Goal: Task Accomplishment & Management: Complete application form

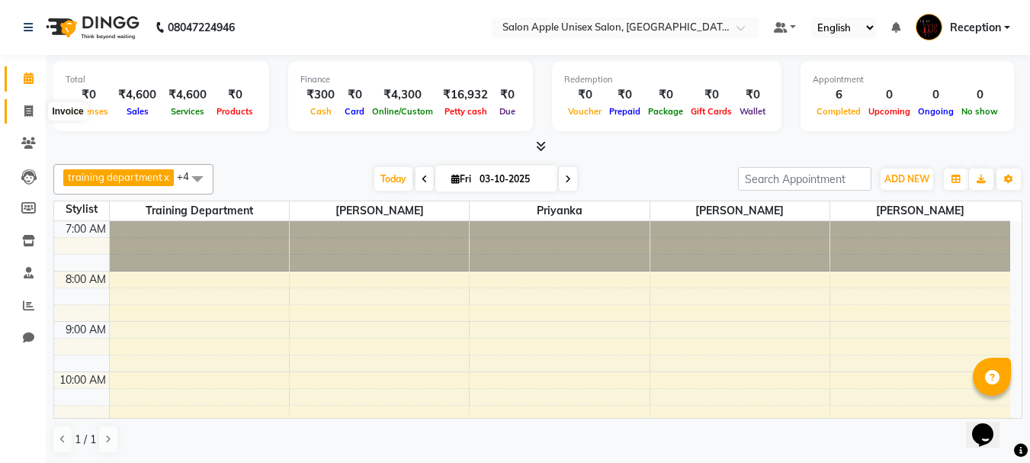
click at [30, 107] on icon at bounding box center [28, 110] width 8 height 11
select select "service"
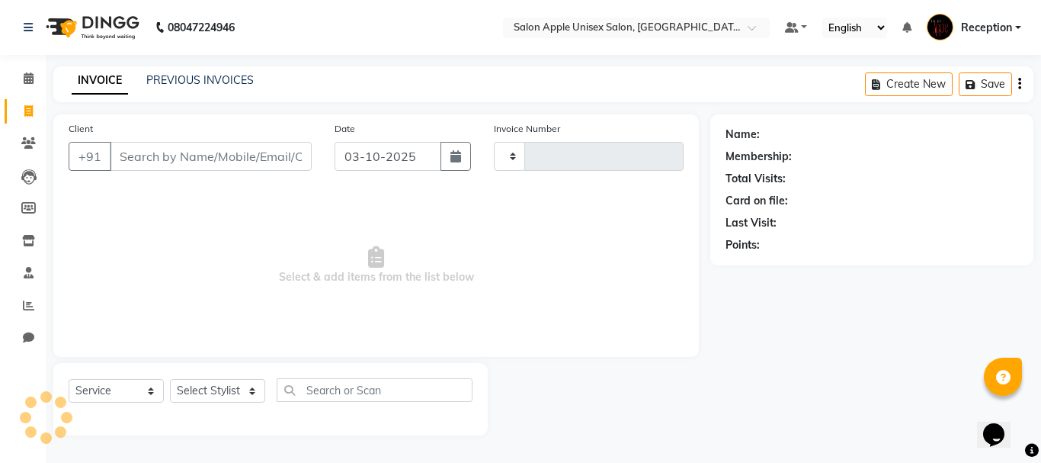
type input "1199"
select select "92"
click at [191, 157] on input "Client" at bounding box center [211, 156] width 202 height 29
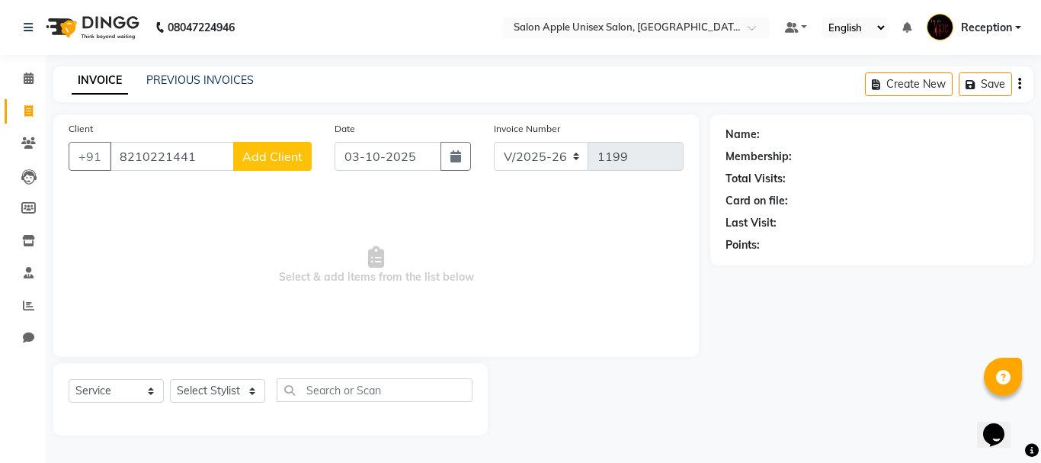
type input "8210221441"
click at [281, 158] on span "Add Client" at bounding box center [272, 156] width 60 height 15
select select "22"
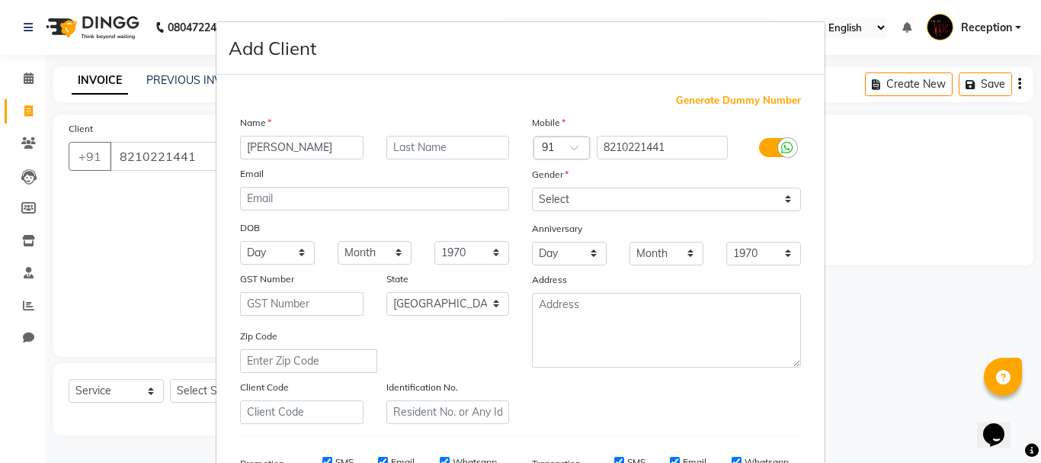
type input "kavya rani"
click at [781, 199] on select "Select Male Female Other Prefer Not To Say" at bounding box center [666, 200] width 269 height 24
select select "female"
click at [532, 188] on select "Select Male Female Other Prefer Not To Say" at bounding box center [666, 200] width 269 height 24
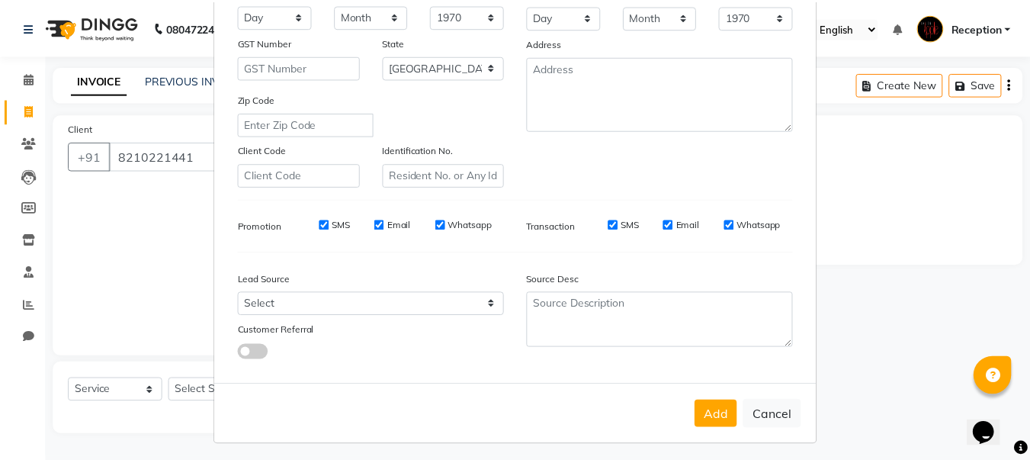
scroll to position [241, 0]
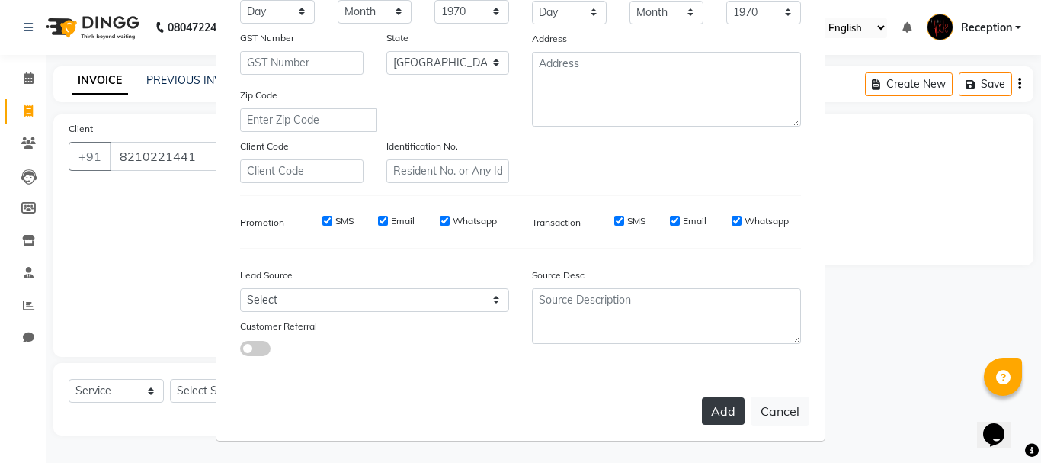
click at [716, 411] on button "Add" at bounding box center [723, 410] width 43 height 27
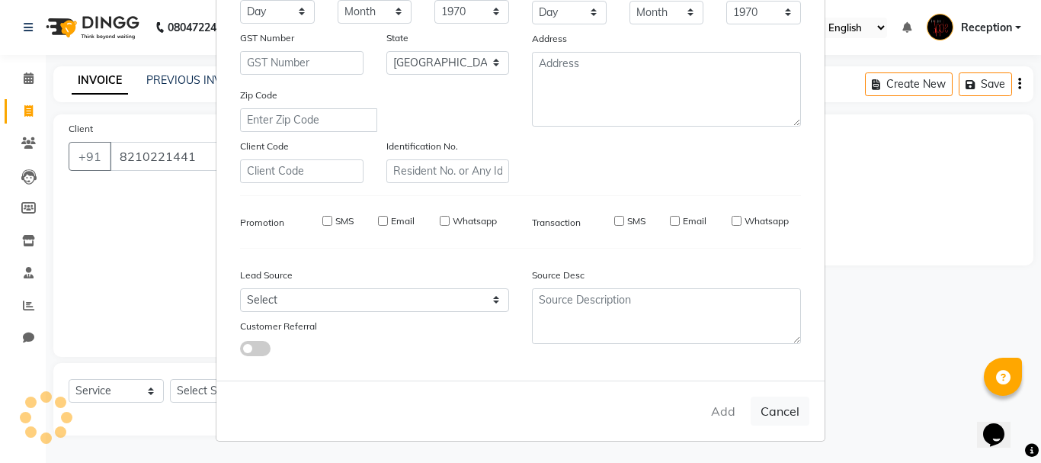
select select
select select "null"
select select
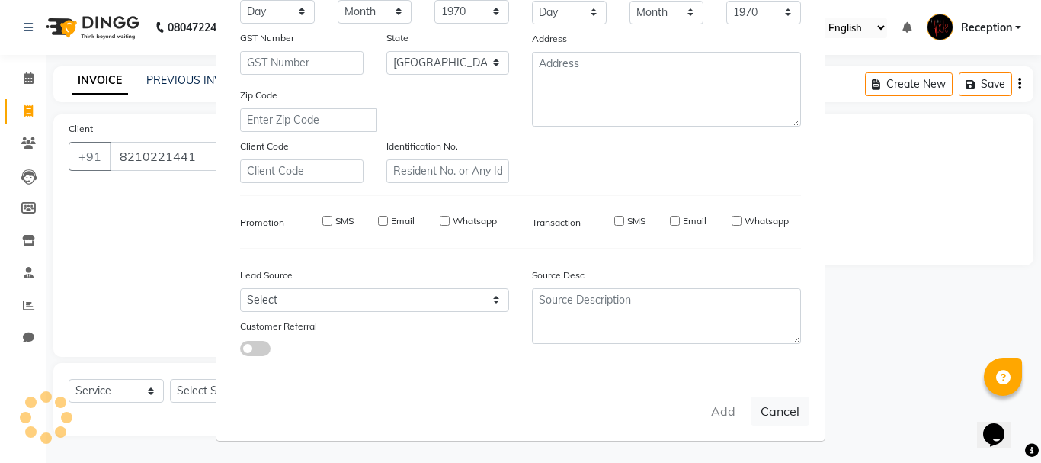
select select
checkbox input "false"
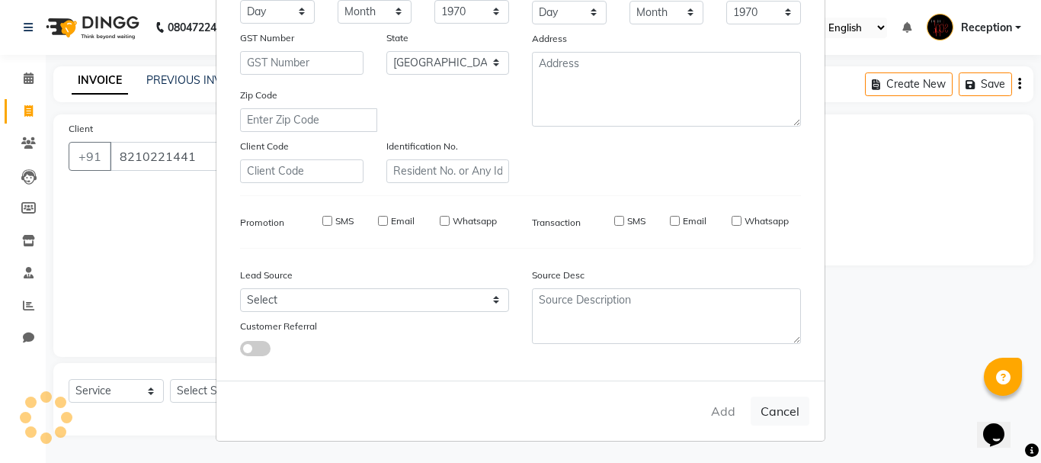
checkbox input "false"
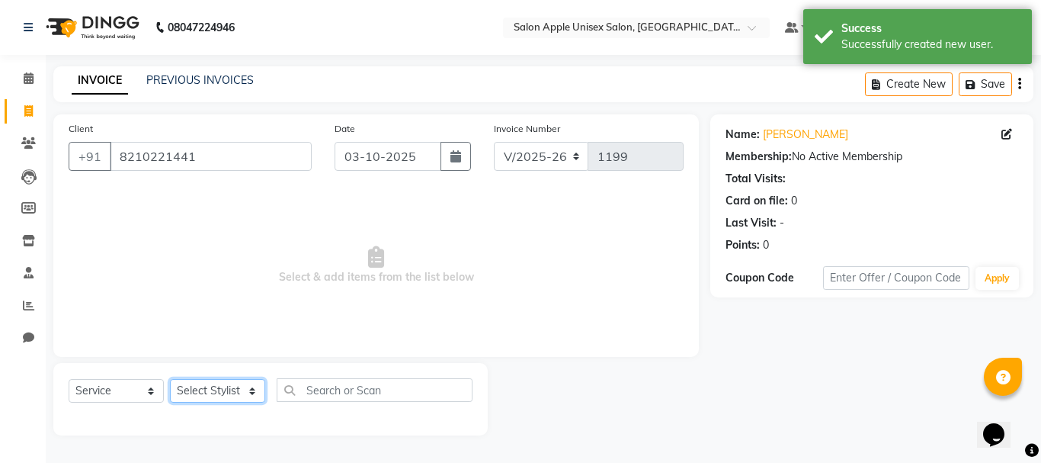
click at [249, 388] on select "Select Stylist MAYUR priyanka Reception sarik SONALI JHA training department" at bounding box center [217, 391] width 95 height 24
select select "91067"
click at [170, 379] on select "Select Stylist MAYUR priyanka Reception sarik SONALI JHA training department" at bounding box center [217, 391] width 95 height 24
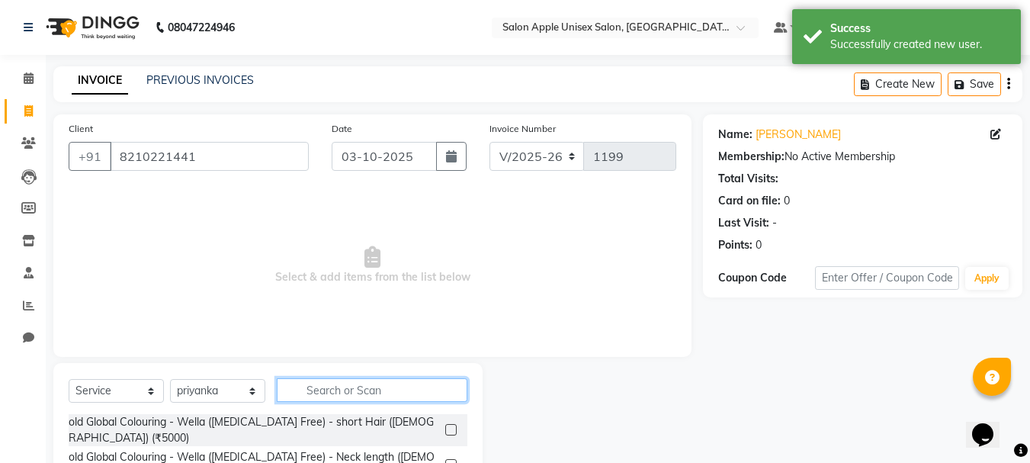
click at [326, 390] on input "text" at bounding box center [372, 390] width 191 height 24
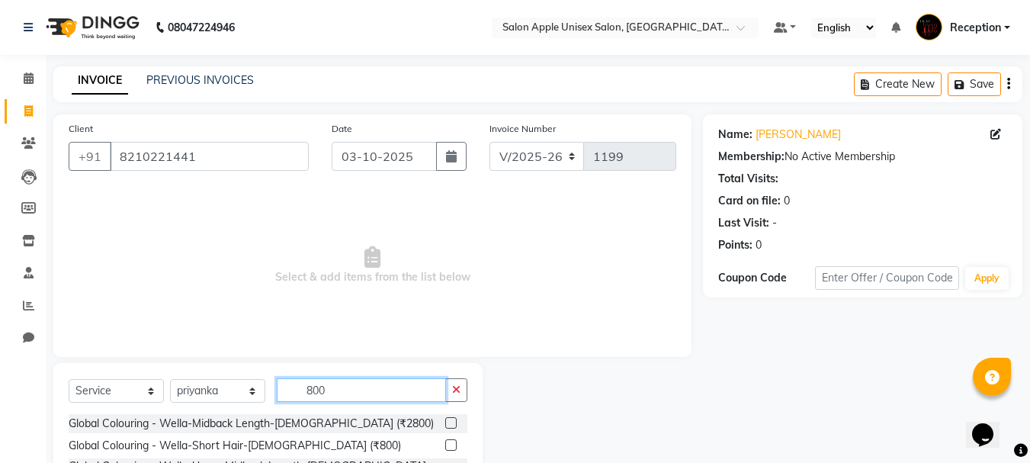
scroll to position [148, 0]
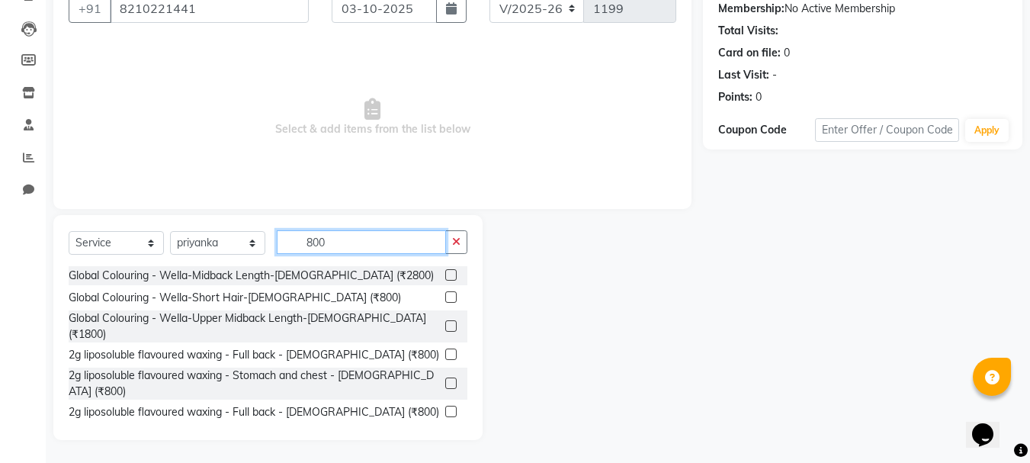
type input "800"
click at [445, 348] on label at bounding box center [450, 353] width 11 height 11
click at [445, 350] on input "checkbox" at bounding box center [450, 355] width 10 height 10
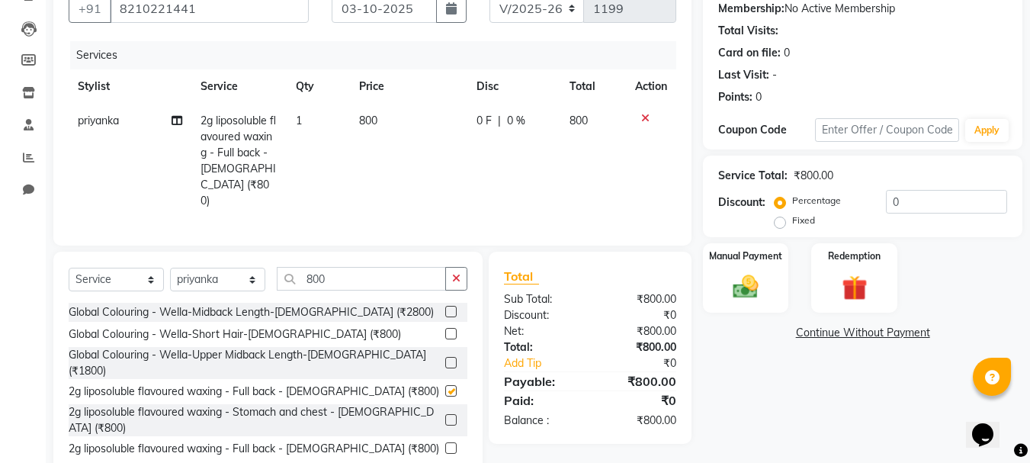
checkbox input "false"
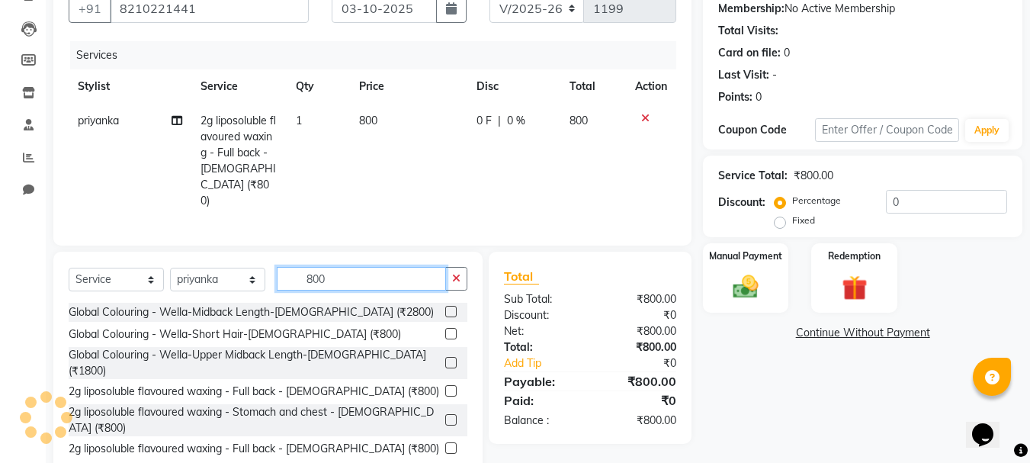
drag, startPoint x: 341, startPoint y: 258, endPoint x: 0, endPoint y: 249, distance: 340.9
click at [0, 249] on app-home "08047224946 Select Location × Salon Apple Unisex Salon, Koregaon Park Default P…" at bounding box center [515, 175] width 1030 height 647
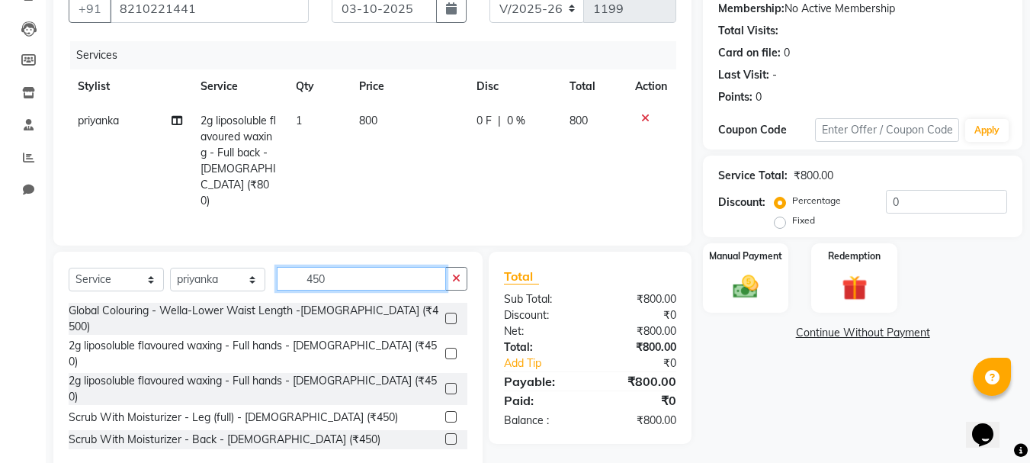
type input "450"
click at [445, 348] on label at bounding box center [450, 353] width 11 height 11
click at [445, 349] on input "checkbox" at bounding box center [450, 354] width 10 height 10
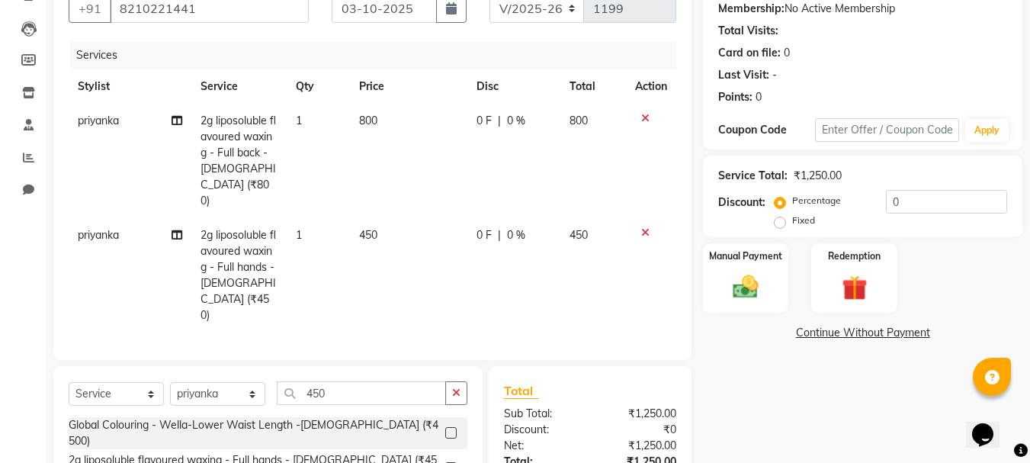
checkbox input "false"
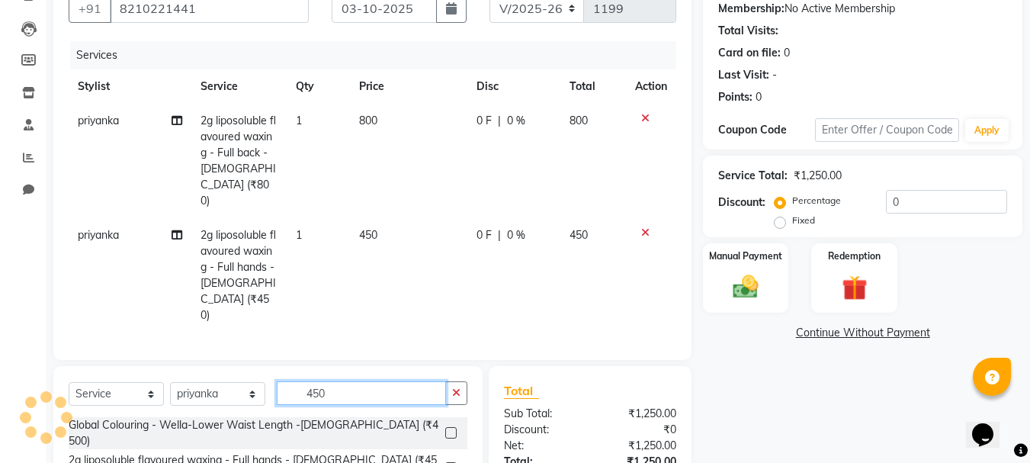
drag, startPoint x: 342, startPoint y: 338, endPoint x: 0, endPoint y: 288, distance: 345.8
click at [0, 288] on app-home "08047224946 Select Location × Salon Apple Unisex Salon, Koregaon Park Default P…" at bounding box center [515, 233] width 1030 height 762
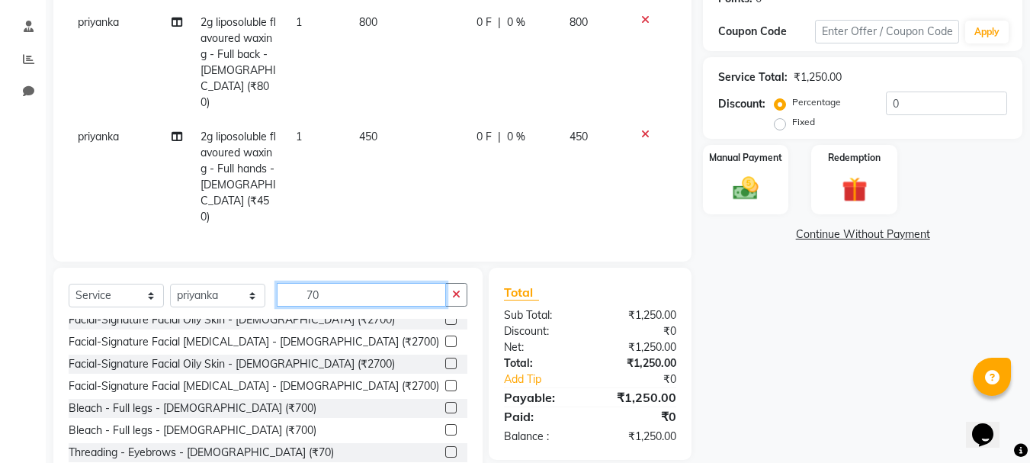
scroll to position [76, 0]
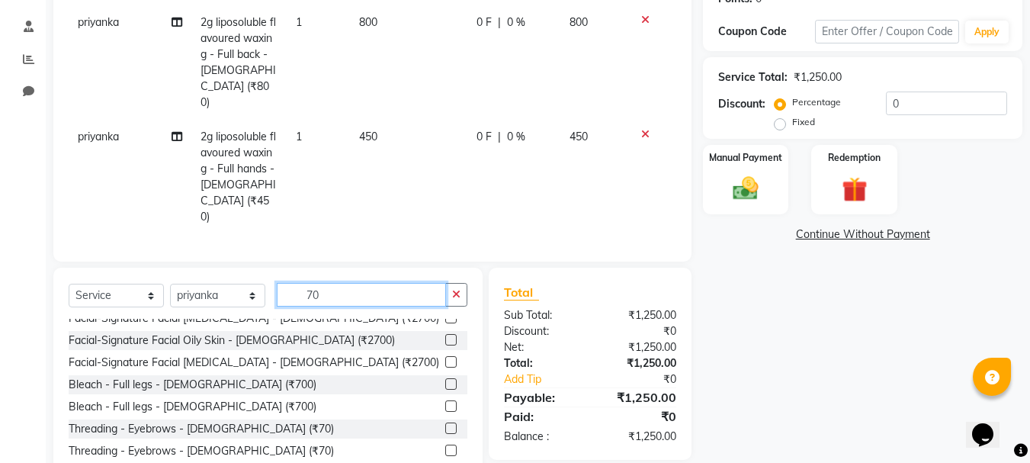
type input "70"
click at [445, 422] on label at bounding box center [450, 427] width 11 height 11
click at [445, 424] on input "checkbox" at bounding box center [450, 429] width 10 height 10
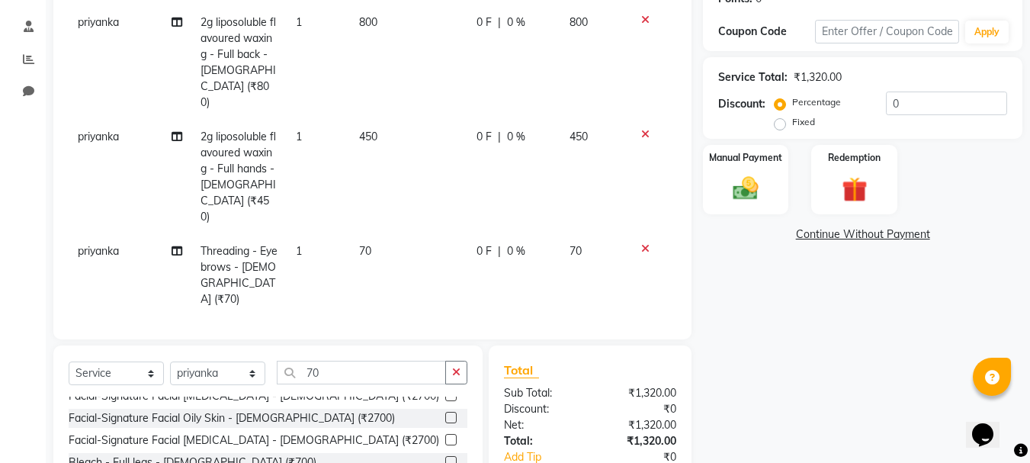
checkbox input "false"
click at [739, 184] on img at bounding box center [745, 188] width 43 height 30
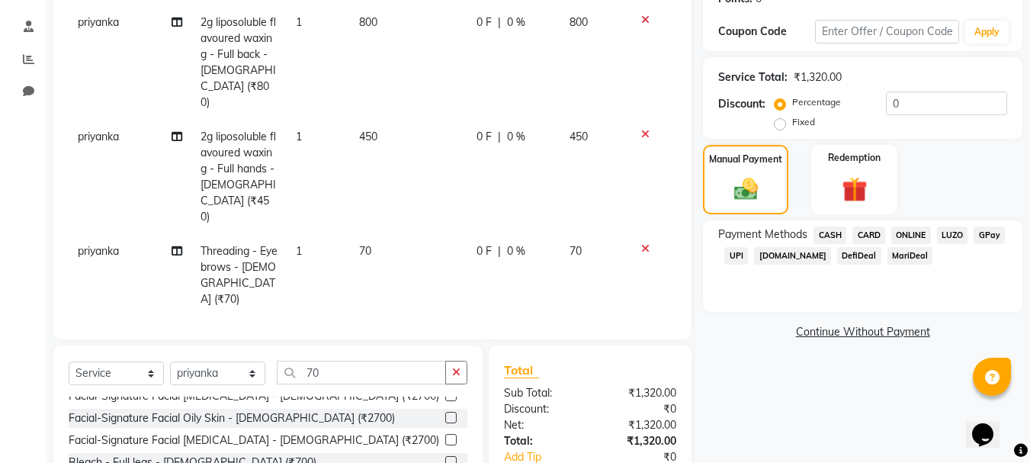
click at [907, 230] on span "ONLINE" at bounding box center [911, 235] width 40 height 18
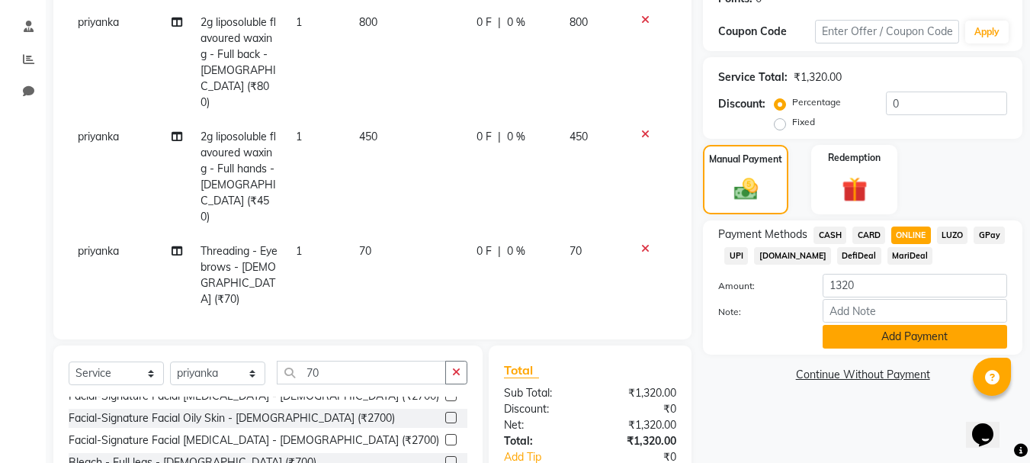
click at [900, 338] on button "Add Payment" at bounding box center [915, 337] width 184 height 24
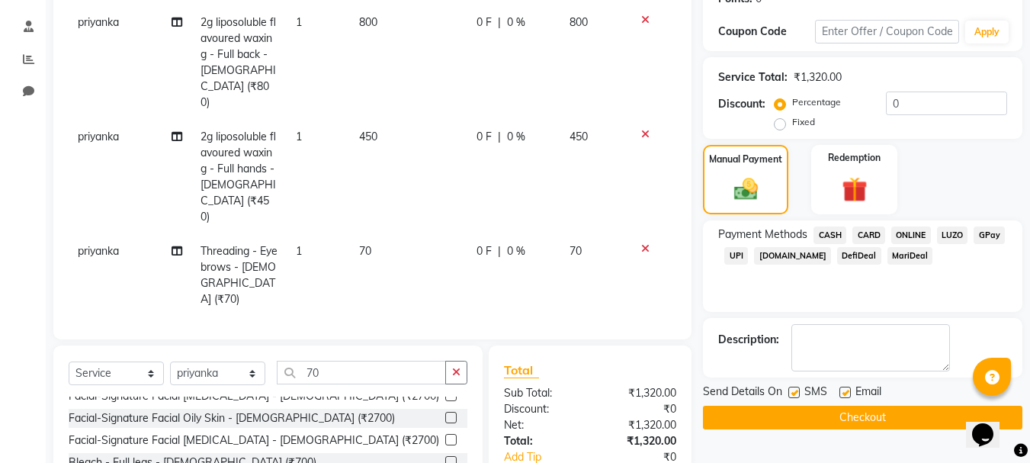
scroll to position [313, 0]
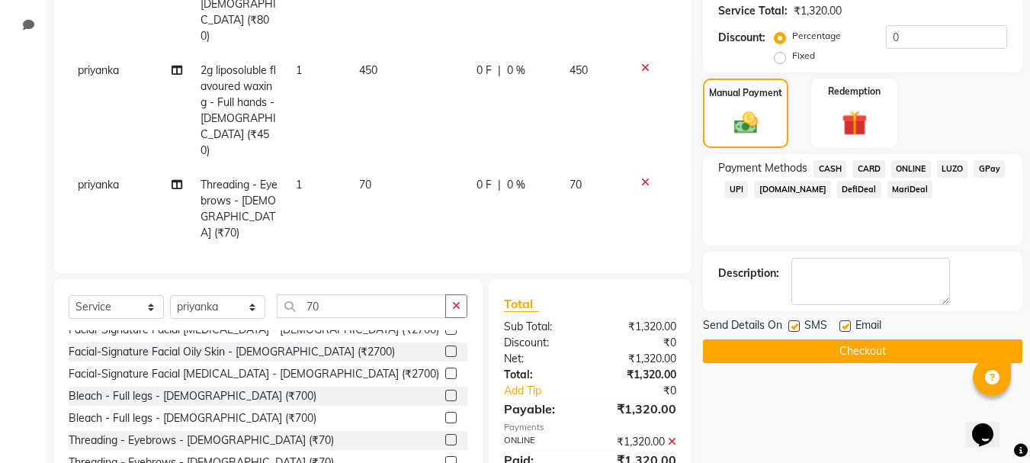
click at [848, 350] on button "Checkout" at bounding box center [862, 351] width 319 height 24
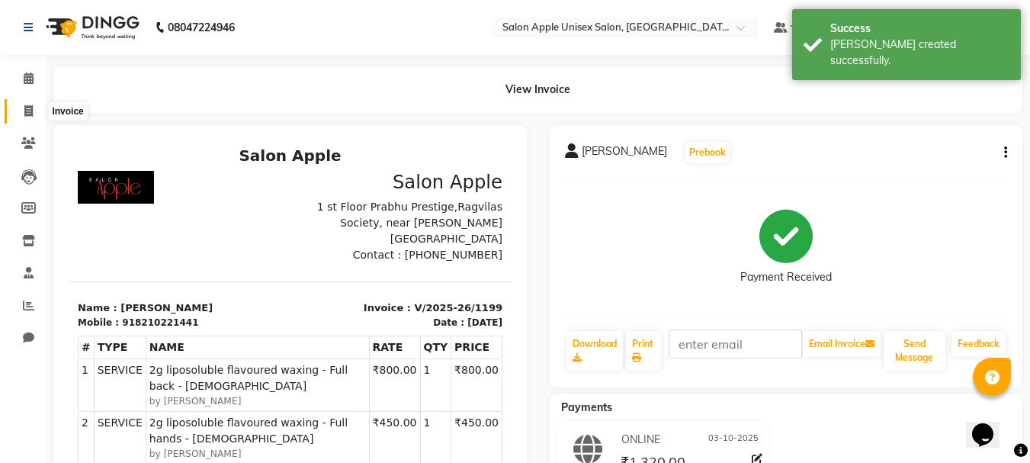
click at [29, 107] on icon at bounding box center [28, 110] width 8 height 11
select select "92"
select select "service"
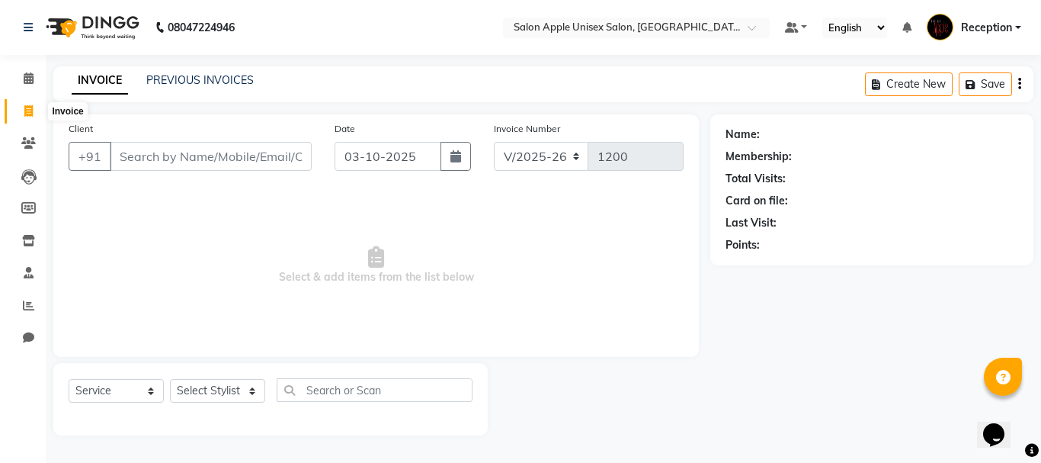
click at [28, 107] on icon at bounding box center [28, 110] width 8 height 11
select select "92"
select select "service"
click at [156, 161] on input "Client" at bounding box center [211, 156] width 202 height 29
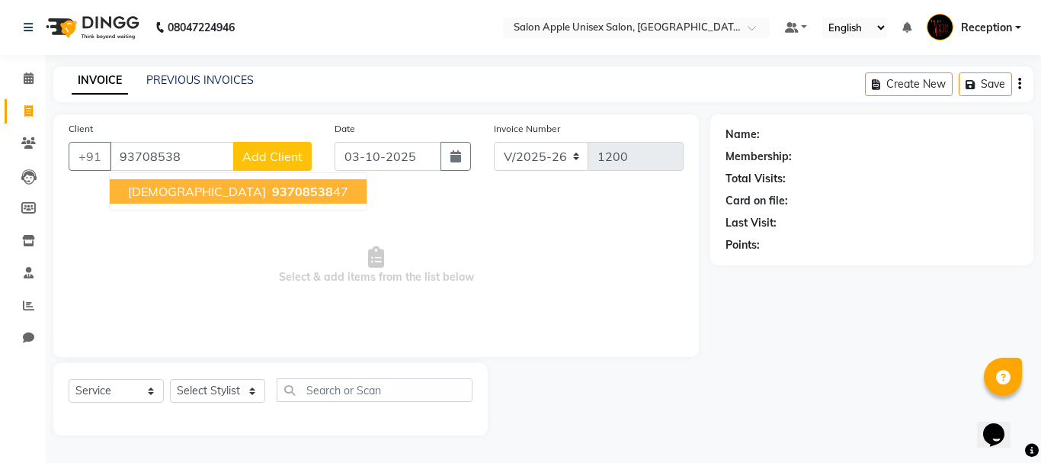
click at [272, 190] on span "93708538" at bounding box center [302, 191] width 61 height 15
type input "9370853847"
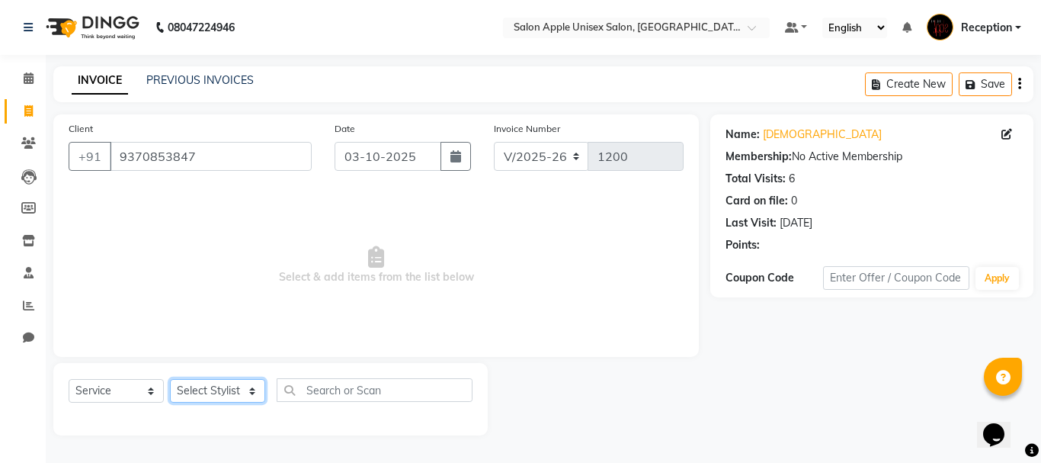
click at [253, 385] on select "Select Stylist MAYUR priyanka Reception sarik SONALI JHA training department" at bounding box center [217, 391] width 95 height 24
select select "91067"
click at [170, 379] on select "Select Stylist MAYUR priyanka Reception sarik SONALI JHA training department" at bounding box center [217, 391] width 95 height 24
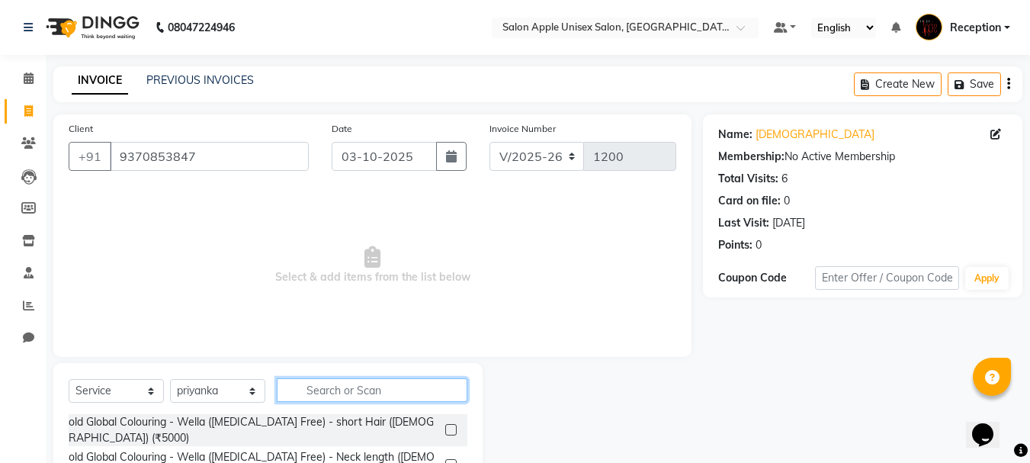
click at [350, 390] on input "text" at bounding box center [372, 390] width 191 height 24
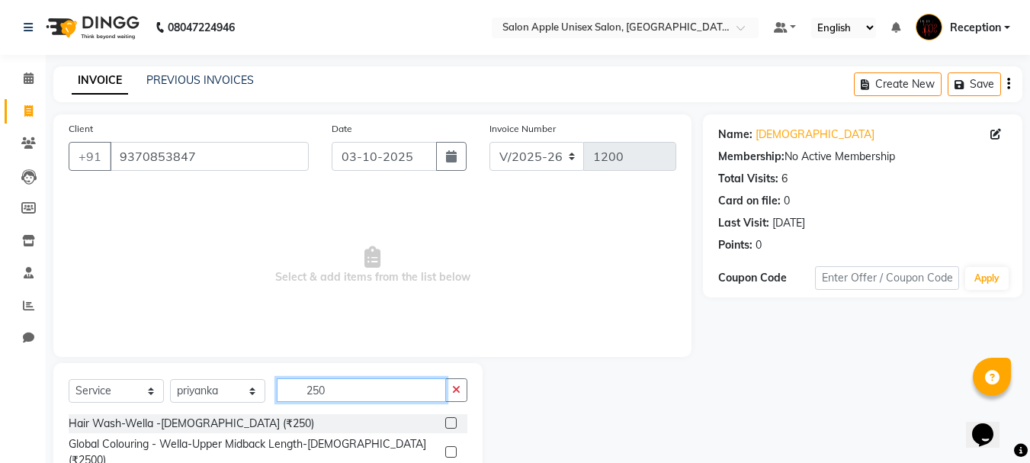
scroll to position [148, 0]
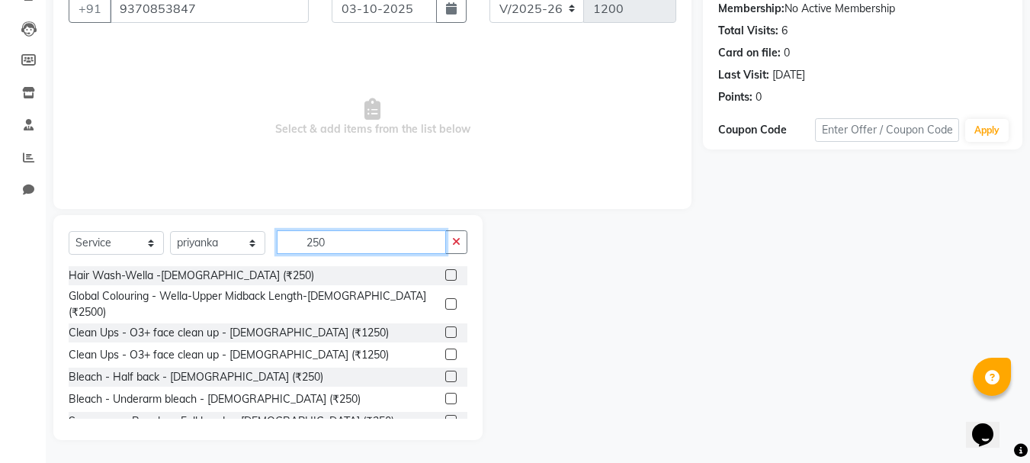
type input "250"
click at [445, 415] on label at bounding box center [450, 420] width 11 height 11
click at [445, 416] on input "checkbox" at bounding box center [450, 421] width 10 height 10
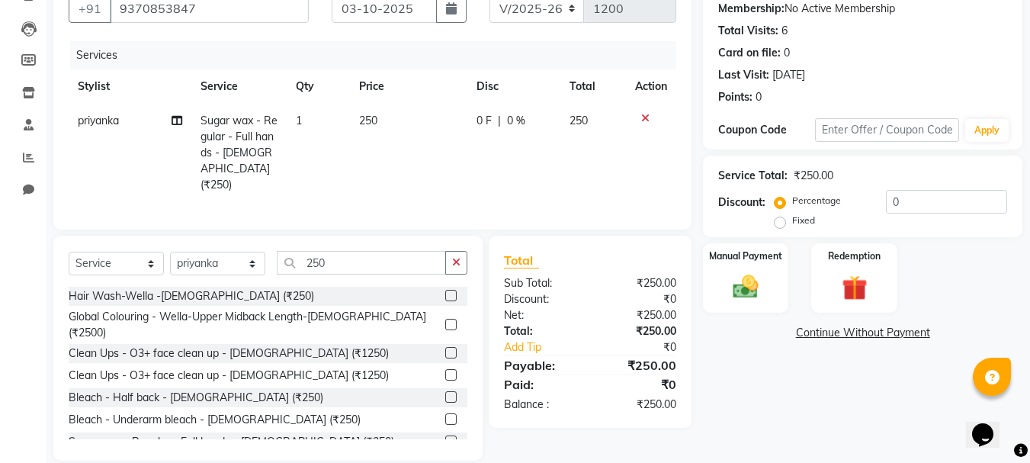
checkbox input "false"
click at [739, 274] on img at bounding box center [745, 286] width 43 height 30
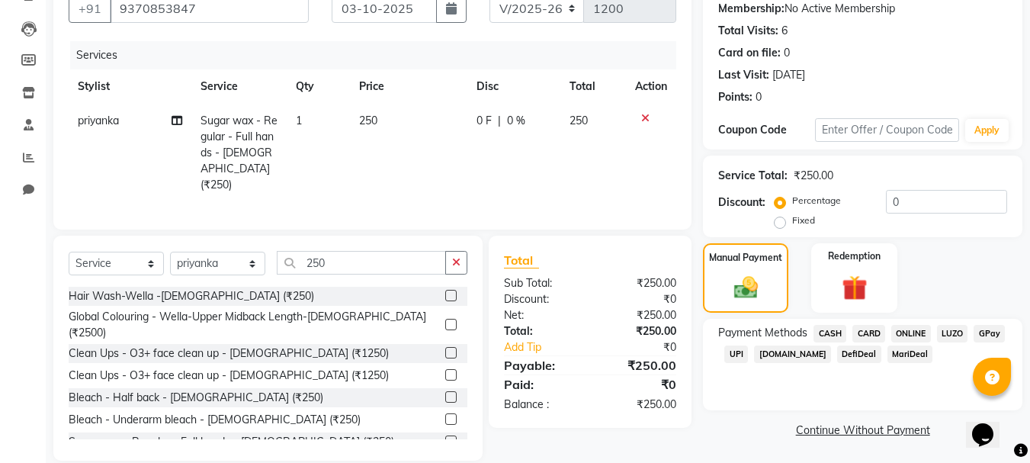
click at [834, 330] on span "CASH" at bounding box center [829, 334] width 33 height 18
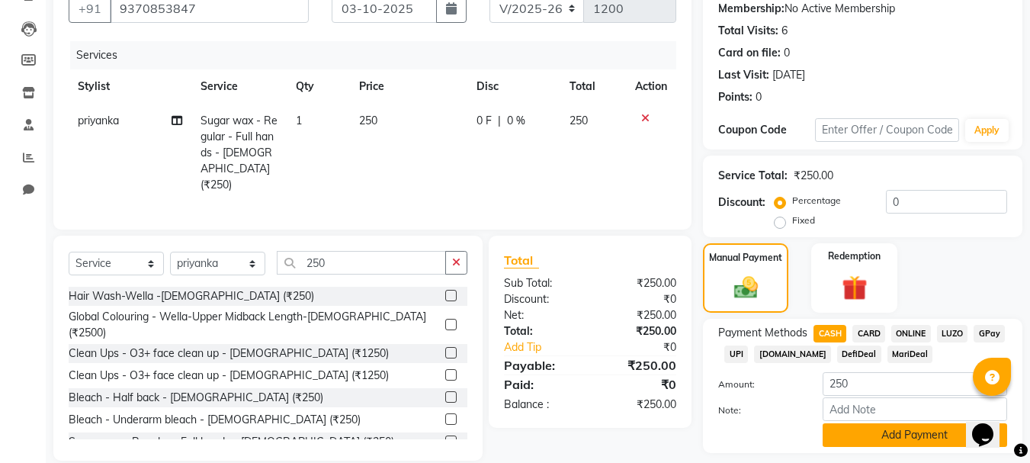
click at [900, 435] on button "Add Payment" at bounding box center [915, 435] width 184 height 24
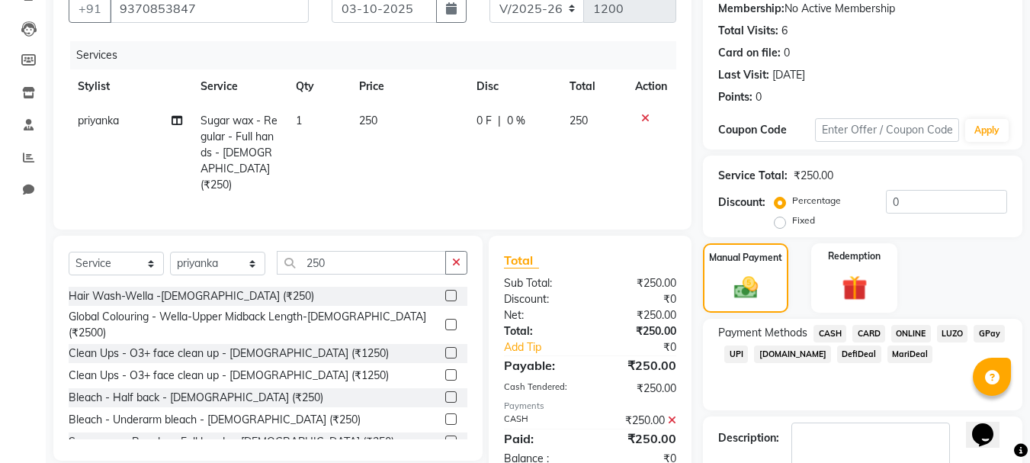
scroll to position [236, 0]
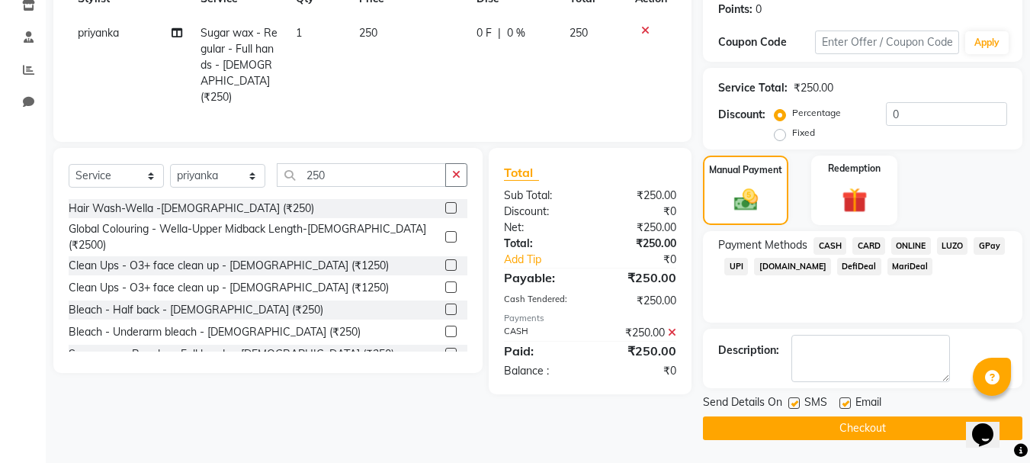
click at [849, 426] on button "Checkout" at bounding box center [862, 428] width 319 height 24
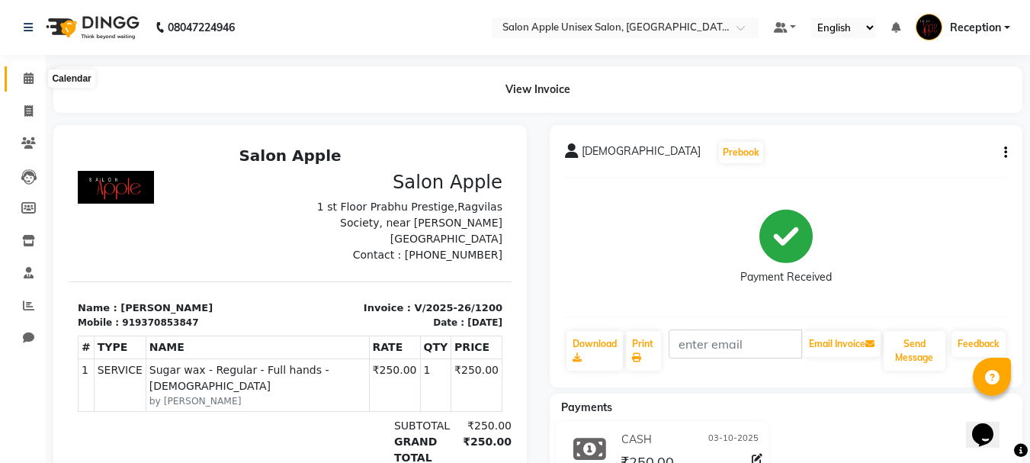
click at [25, 74] on icon at bounding box center [29, 77] width 10 height 11
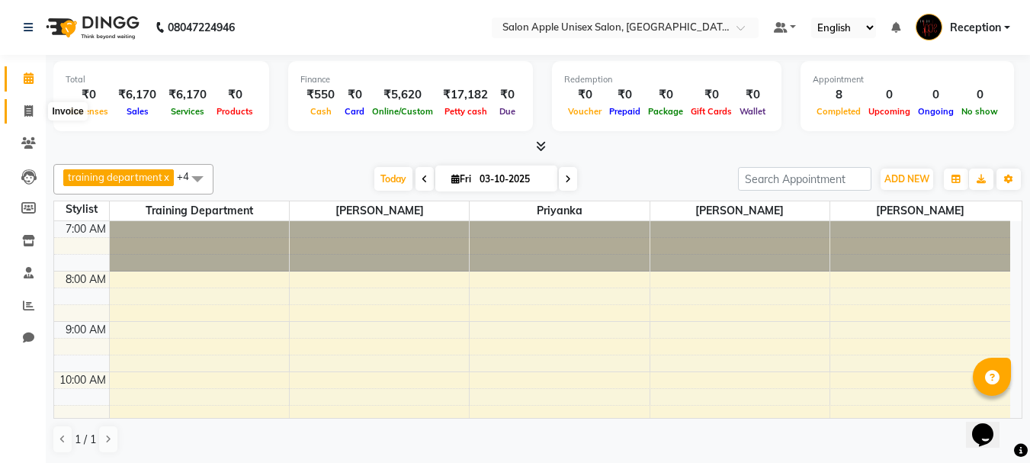
click at [24, 110] on icon at bounding box center [28, 110] width 8 height 11
select select "92"
select select "service"
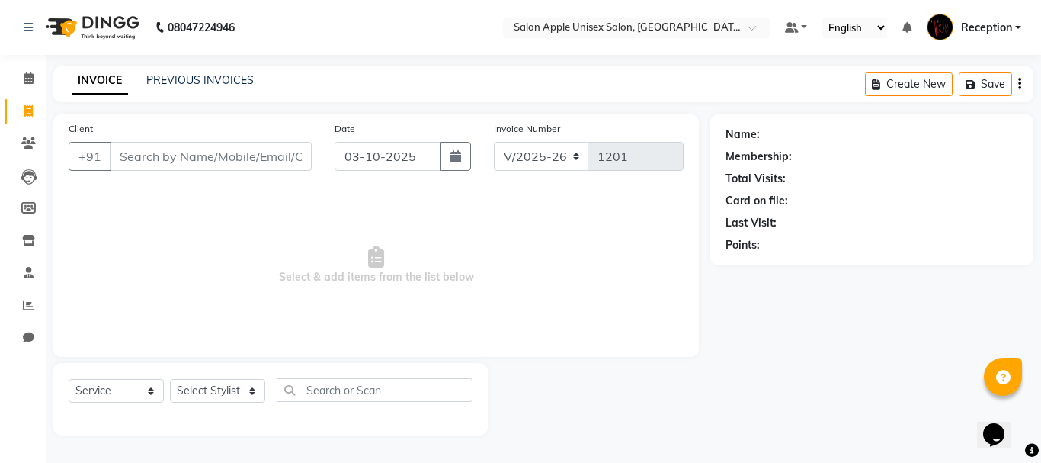
click at [127, 158] on input "Client" at bounding box center [211, 156] width 202 height 29
type input "9511608601"
click at [270, 164] on button "Add Client" at bounding box center [272, 156] width 79 height 29
select select "22"
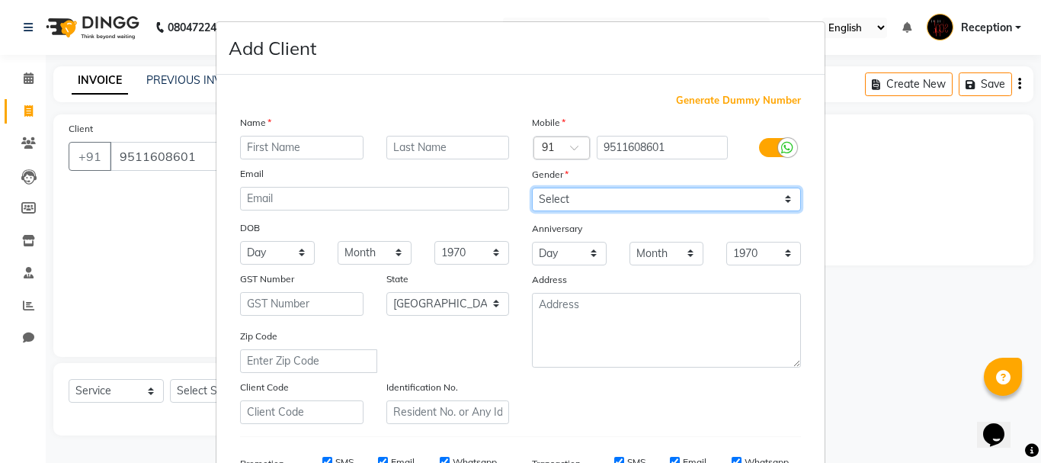
click at [784, 200] on select "Select Male Female Other Prefer Not To Say" at bounding box center [666, 200] width 269 height 24
select select "female"
click at [532, 188] on select "Select Male Female Other Prefer Not To Say" at bounding box center [666, 200] width 269 height 24
select select
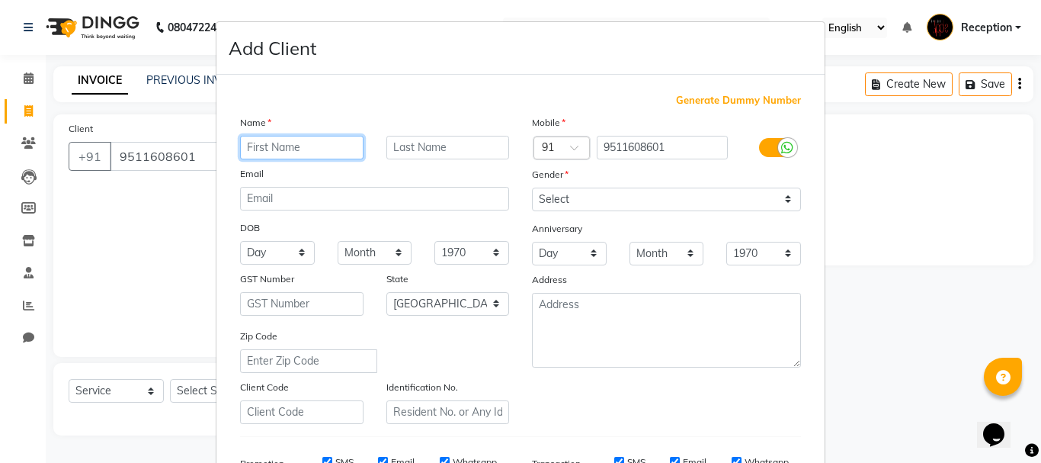
click at [272, 148] on input "text" at bounding box center [301, 148] width 123 height 24
type input "sajal"
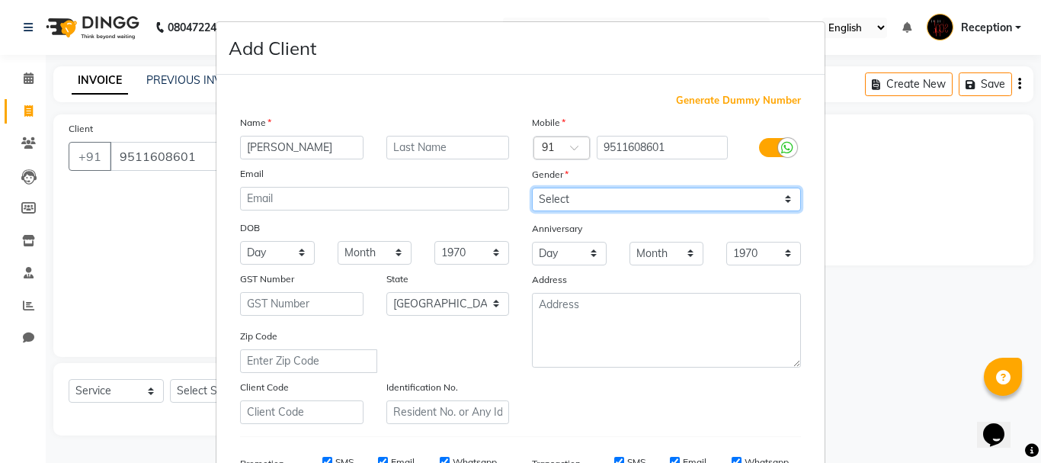
click at [562, 197] on select "Select Male Female Other Prefer Not To Say" at bounding box center [666, 200] width 269 height 24
select select "female"
click at [532, 188] on select "Select Male Female Other Prefer Not To Say" at bounding box center [666, 200] width 269 height 24
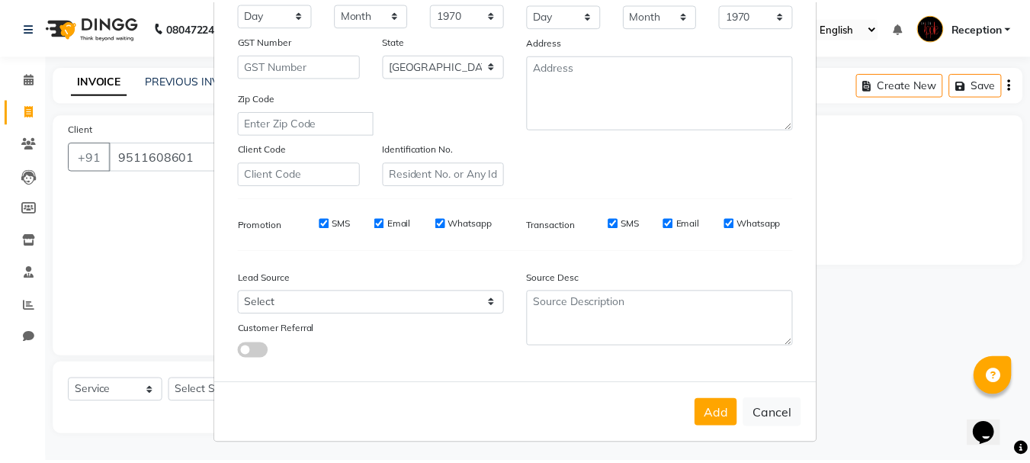
scroll to position [241, 0]
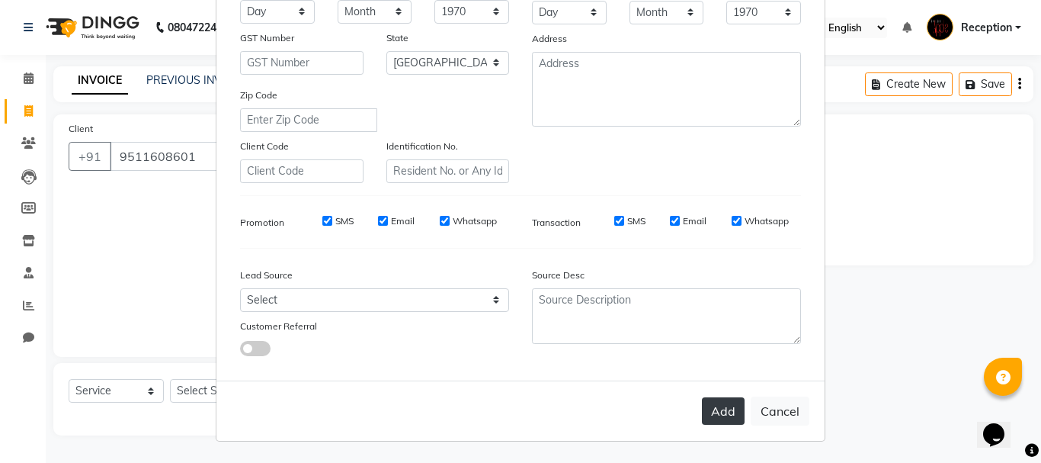
click at [707, 415] on button "Add" at bounding box center [723, 410] width 43 height 27
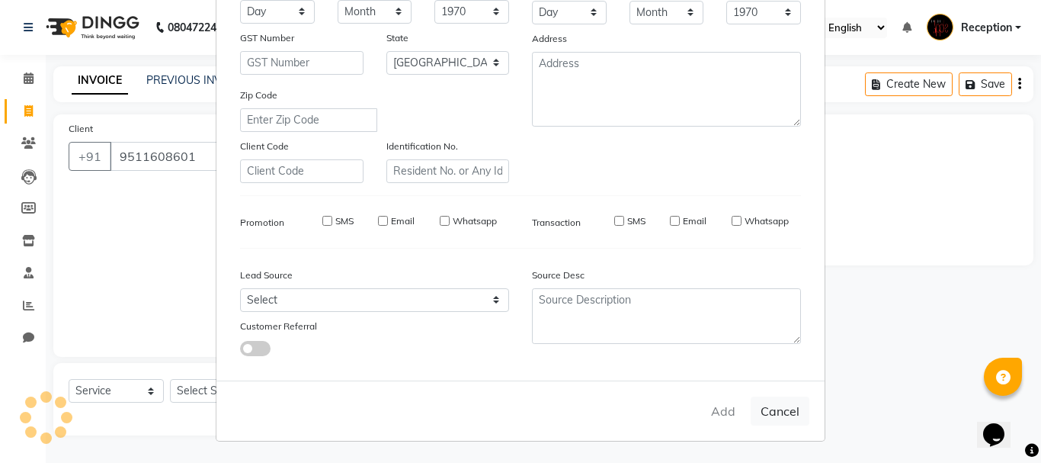
select select
select select "null"
select select
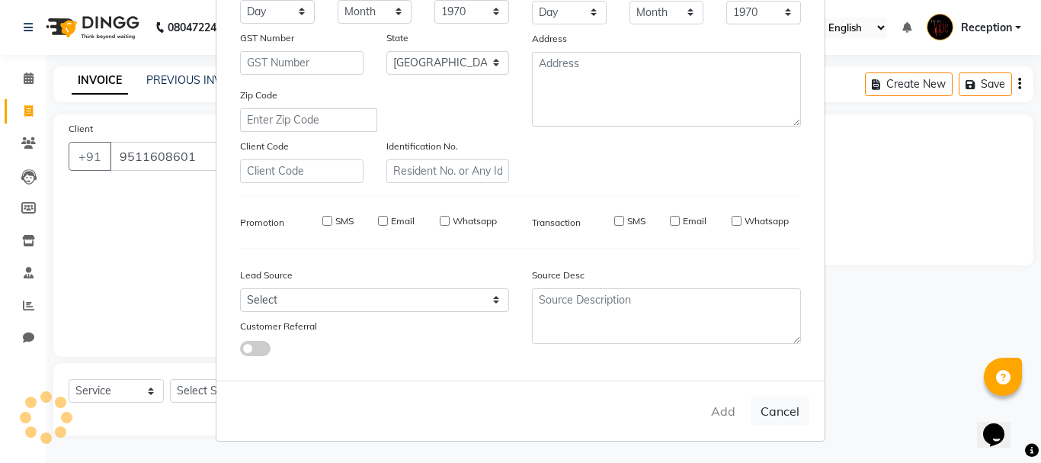
select select
checkbox input "false"
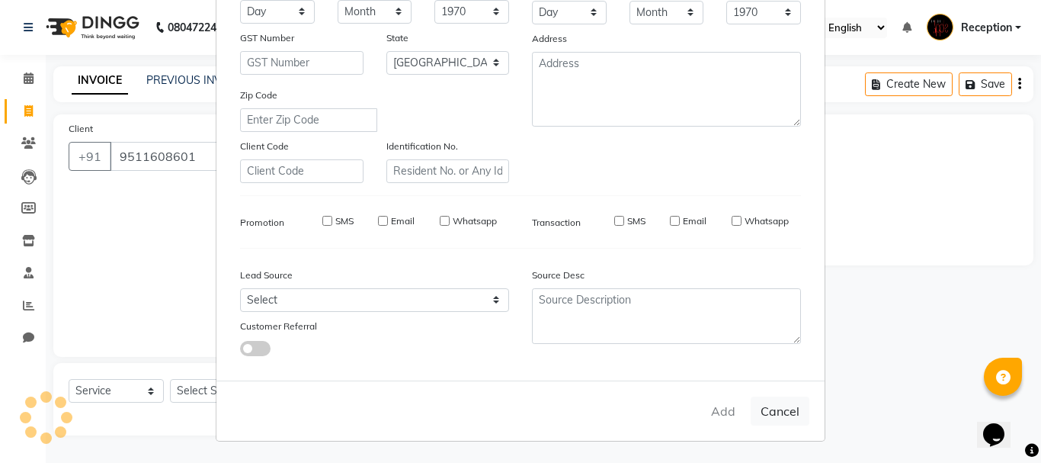
checkbox input "false"
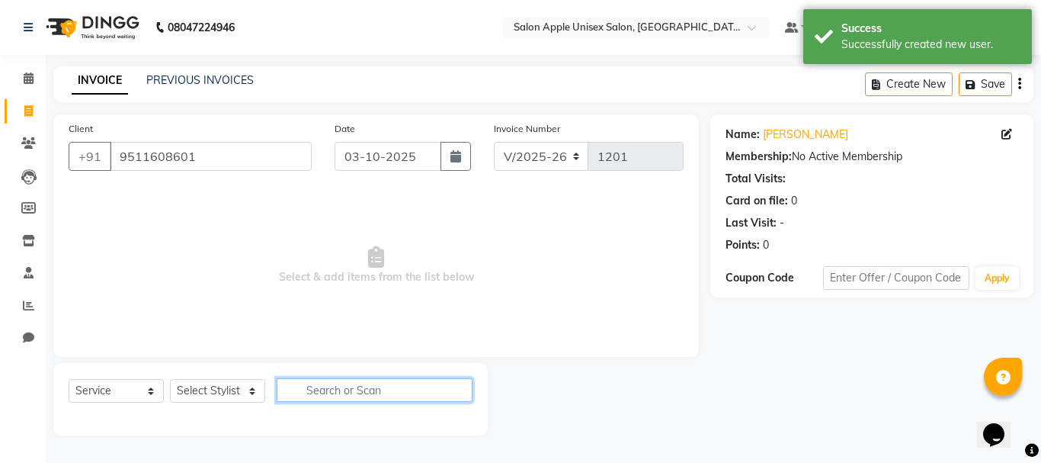
click at [377, 394] on input "text" at bounding box center [375, 390] width 196 height 24
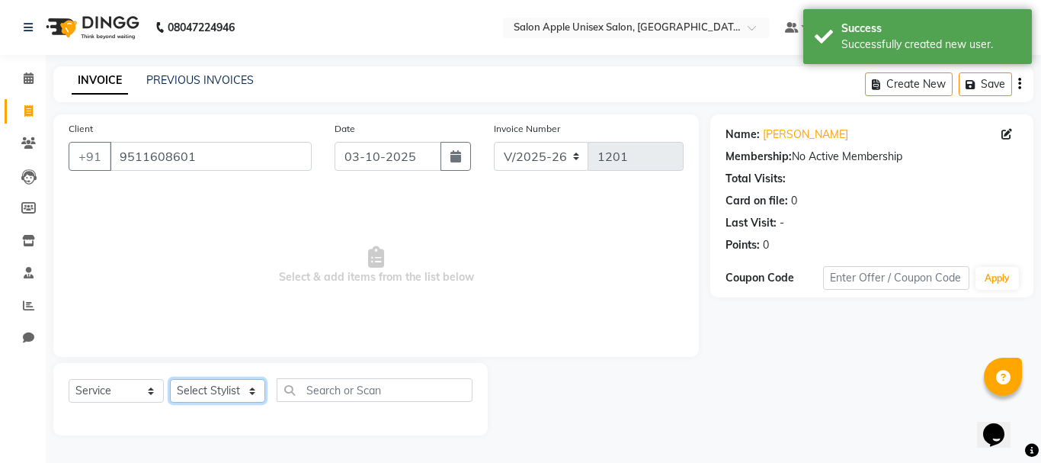
click at [252, 389] on select "Select Stylist MAYUR priyanka Reception sarik SONALI JHA training department" at bounding box center [217, 391] width 95 height 24
select select "87134"
click at [170, 379] on select "Select Stylist MAYUR priyanka Reception sarik SONALI JHA training department" at bounding box center [217, 391] width 95 height 24
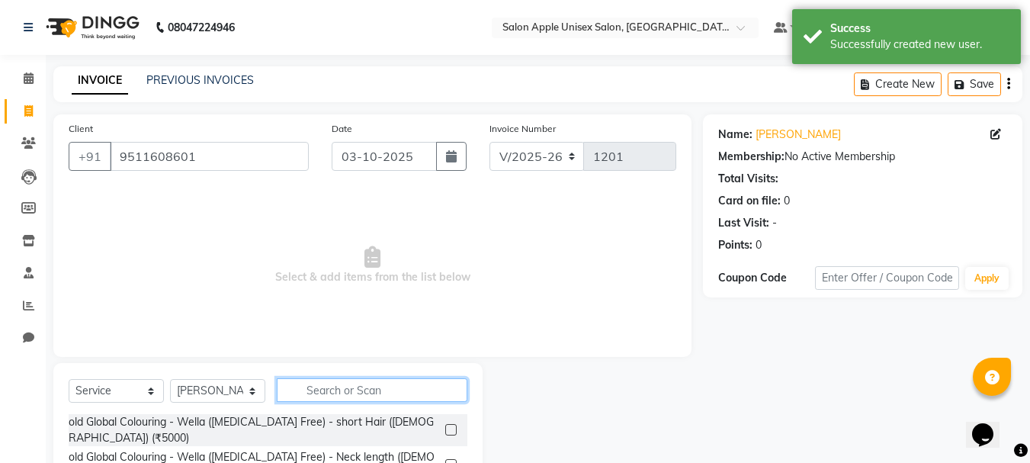
click at [325, 390] on input "text" at bounding box center [372, 390] width 191 height 24
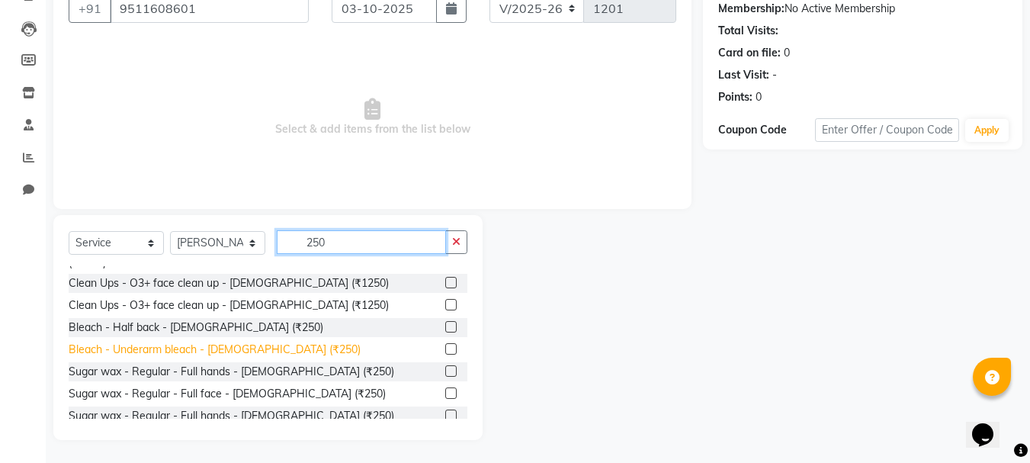
scroll to position [76, 0]
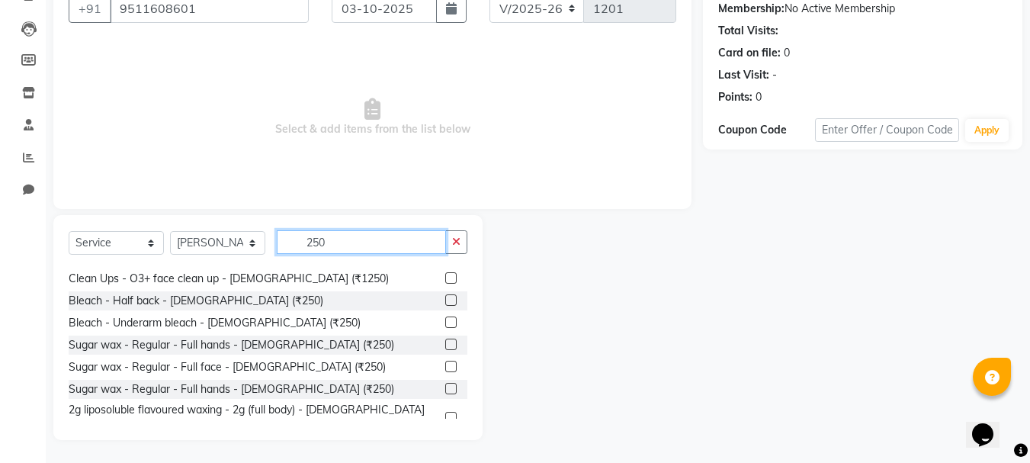
type input "250"
click at [445, 338] on label at bounding box center [450, 343] width 11 height 11
click at [445, 340] on input "checkbox" at bounding box center [450, 345] width 10 height 10
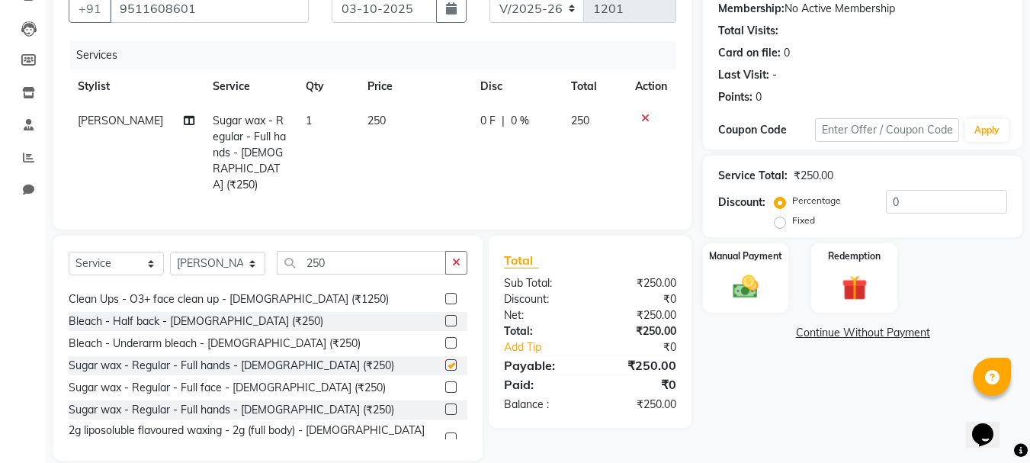
checkbox input "false"
click at [425, 258] on input "250" at bounding box center [361, 263] width 169 height 24
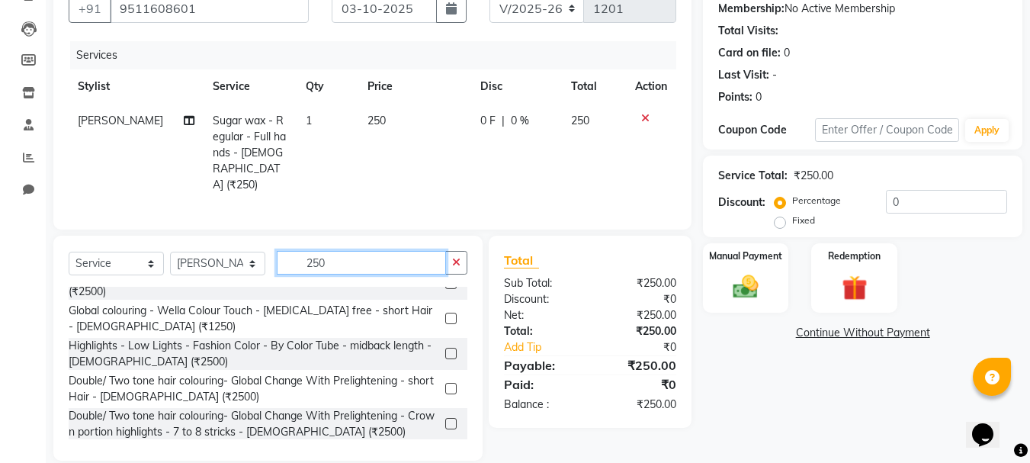
scroll to position [598, 0]
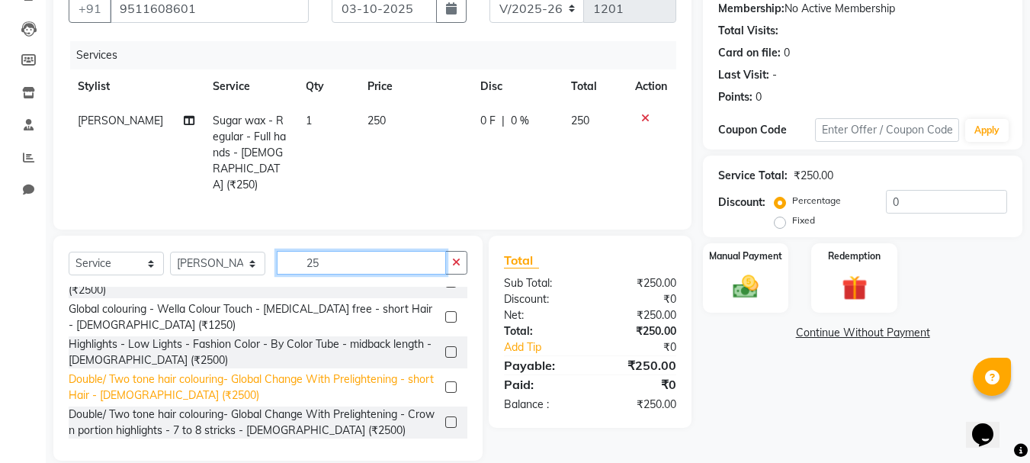
type input "2"
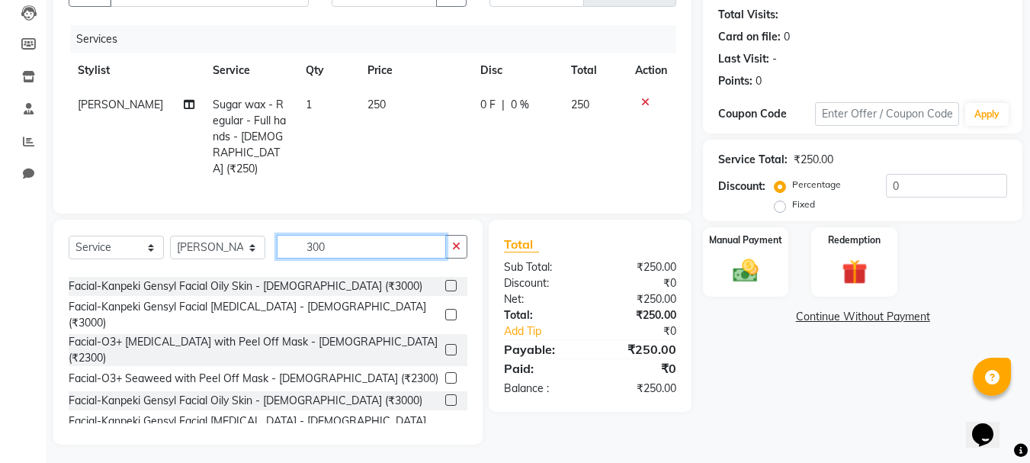
scroll to position [229, 0]
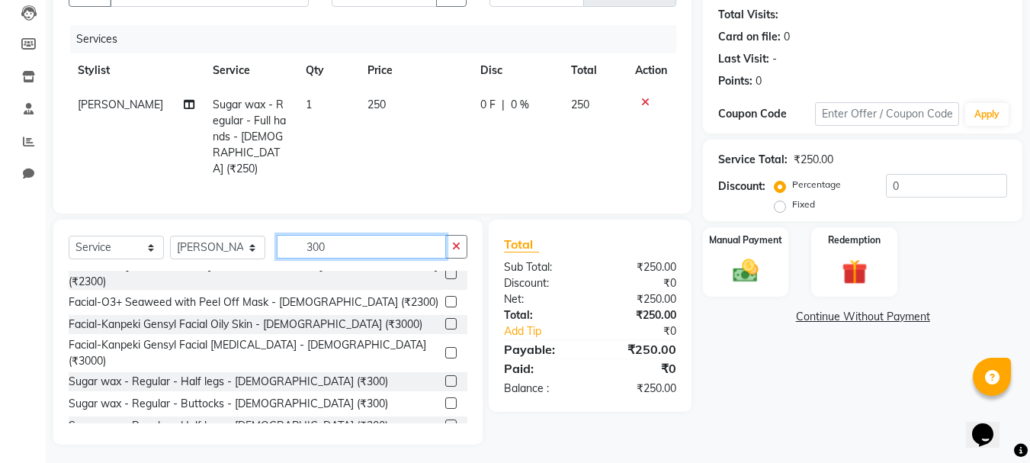
type input "300"
click at [445, 375] on label at bounding box center [450, 380] width 11 height 11
click at [445, 377] on input "checkbox" at bounding box center [450, 382] width 10 height 10
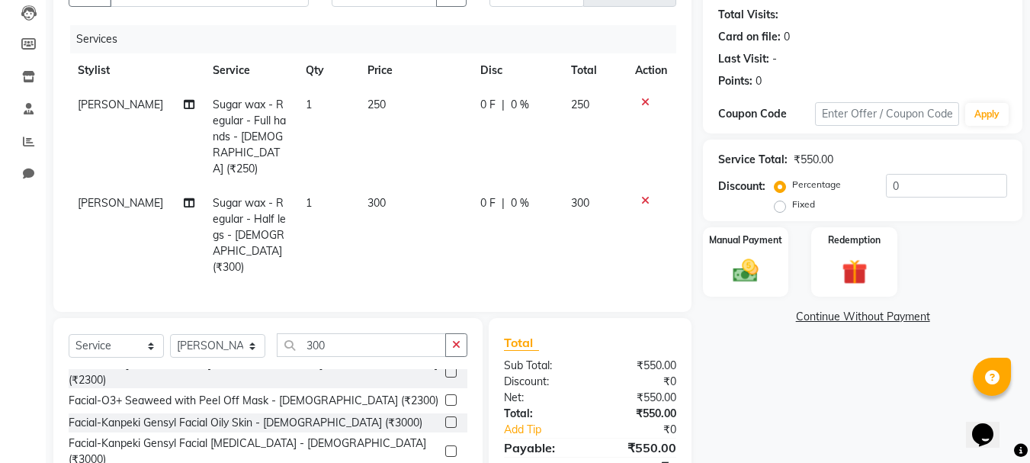
checkbox input "false"
click at [459, 339] on icon "button" at bounding box center [456, 344] width 8 height 11
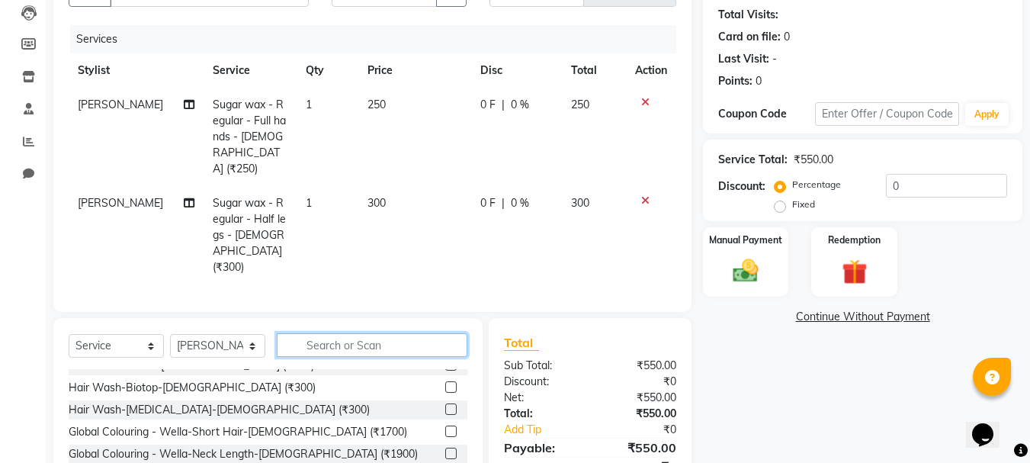
click at [396, 333] on input "text" at bounding box center [372, 345] width 191 height 24
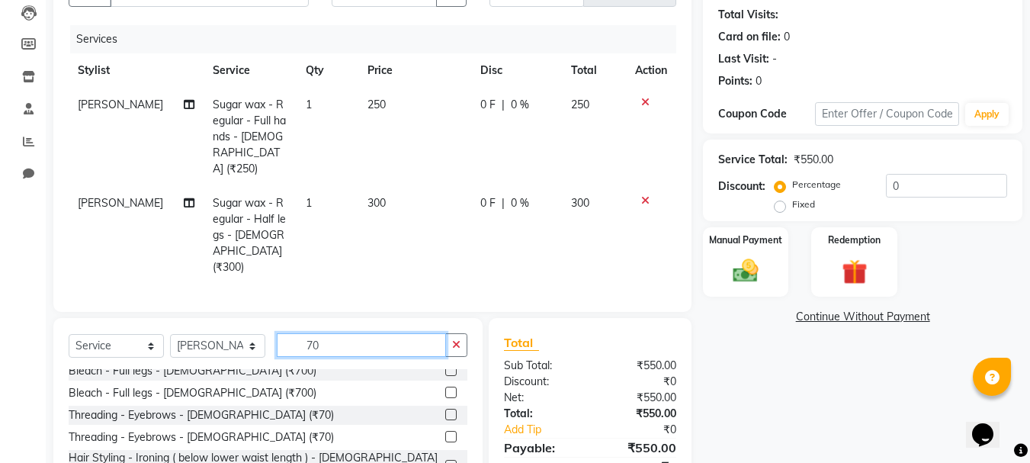
scroll to position [152, 0]
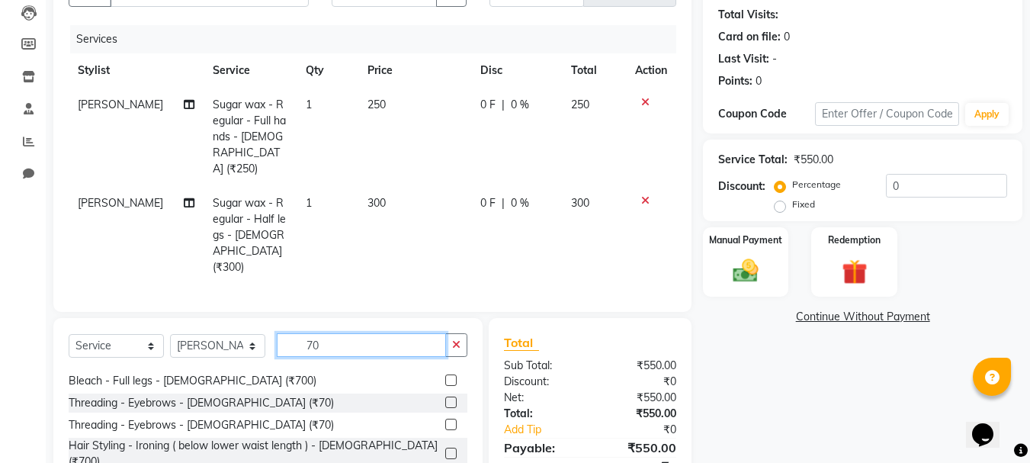
type input "70"
click at [445, 396] on label at bounding box center [450, 401] width 11 height 11
click at [445, 398] on input "checkbox" at bounding box center [450, 403] width 10 height 10
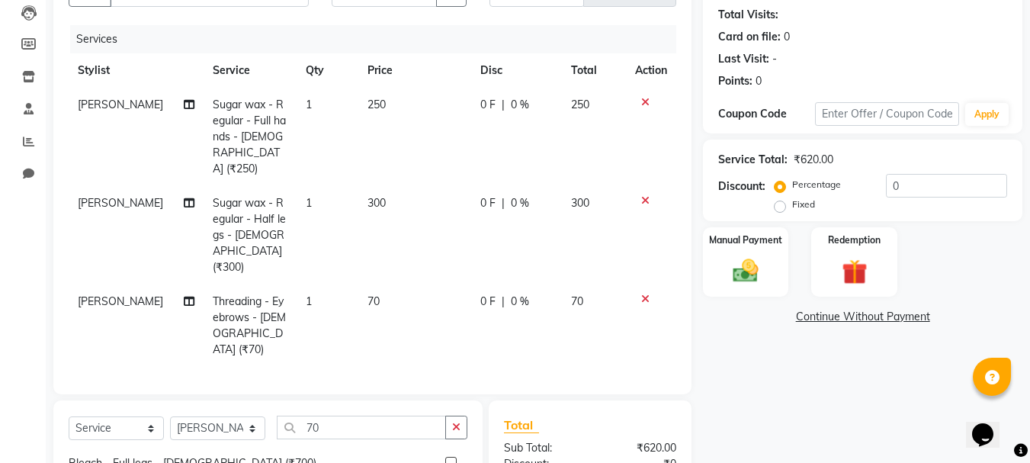
checkbox input "false"
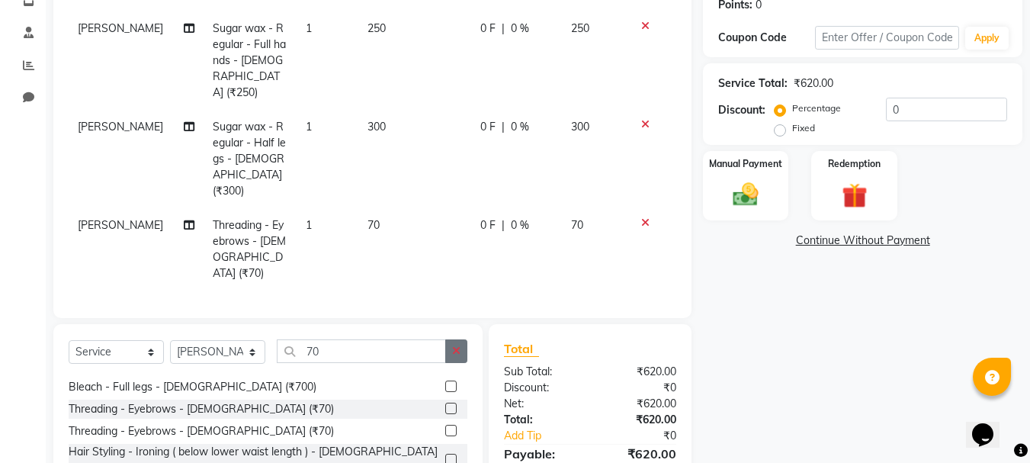
click at [460, 345] on icon "button" at bounding box center [456, 350] width 8 height 11
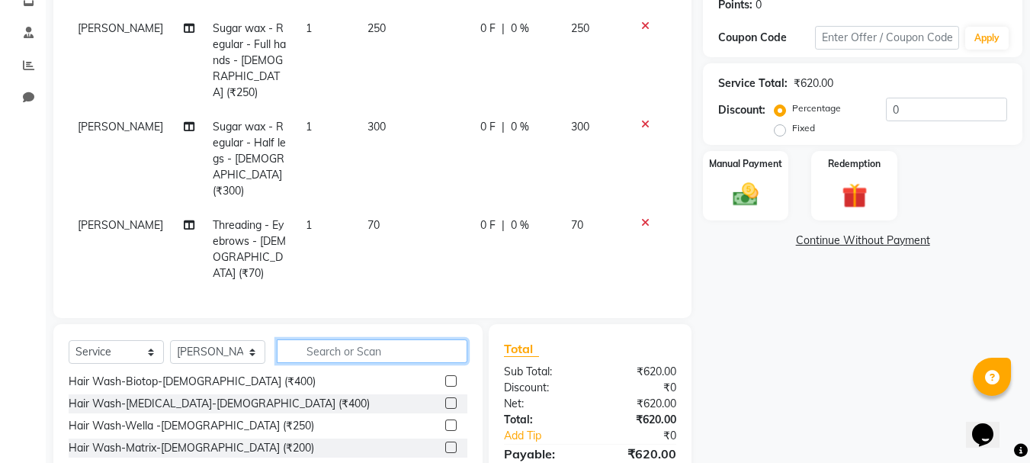
click at [412, 339] on input "text" at bounding box center [372, 351] width 191 height 24
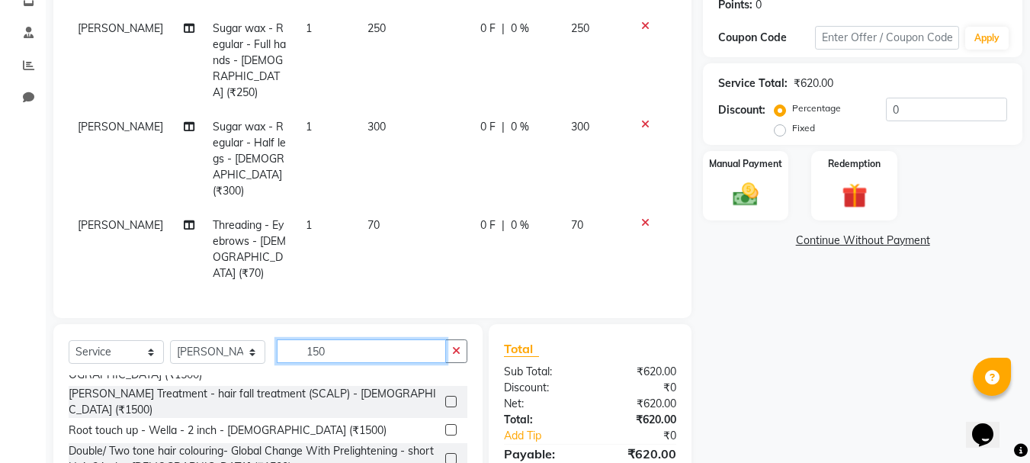
scroll to position [305, 0]
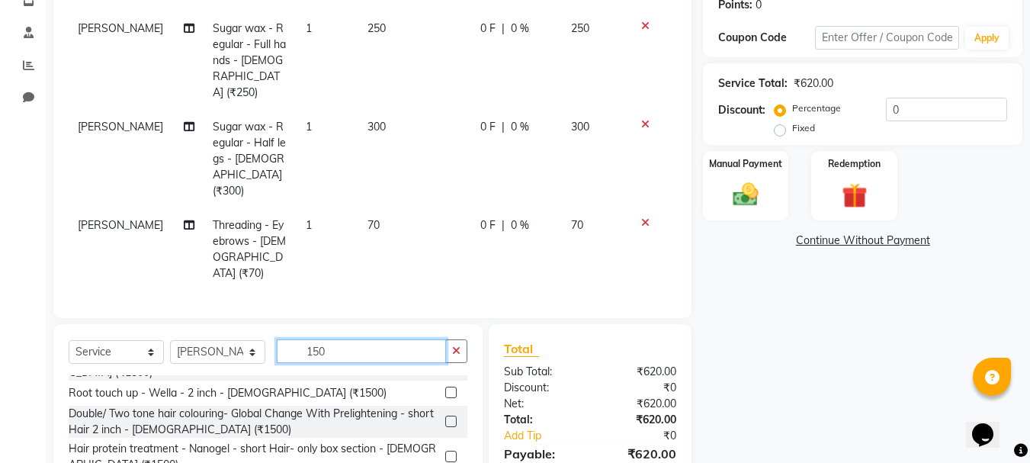
type input "150"
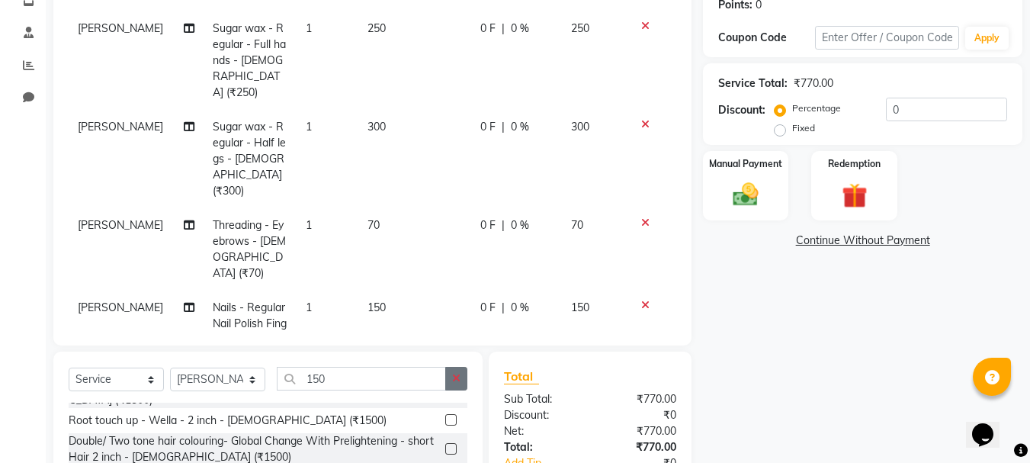
checkbox input "false"
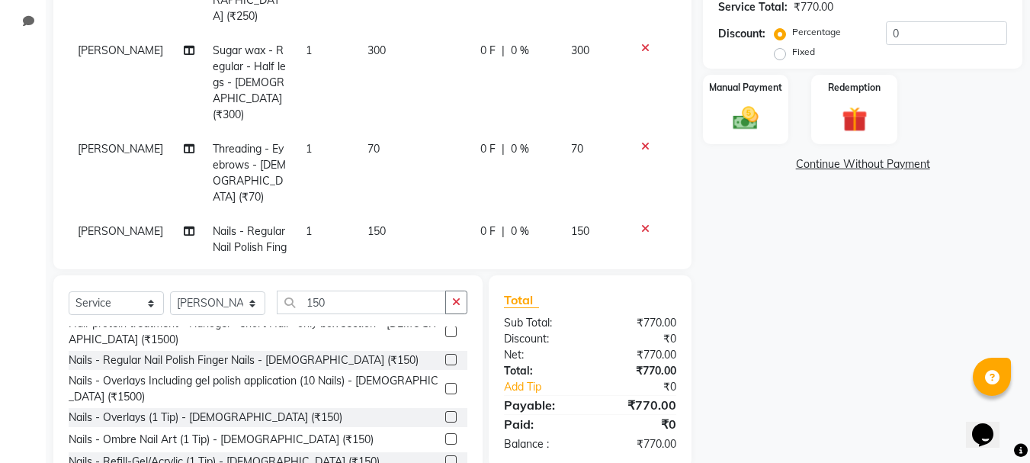
scroll to position [164, 0]
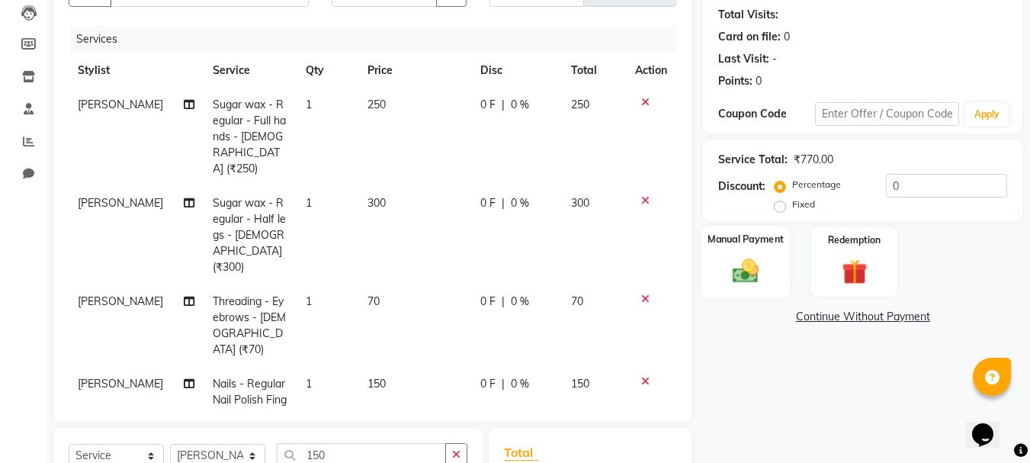
click at [768, 270] on div "Manual Payment" at bounding box center [745, 262] width 89 height 72
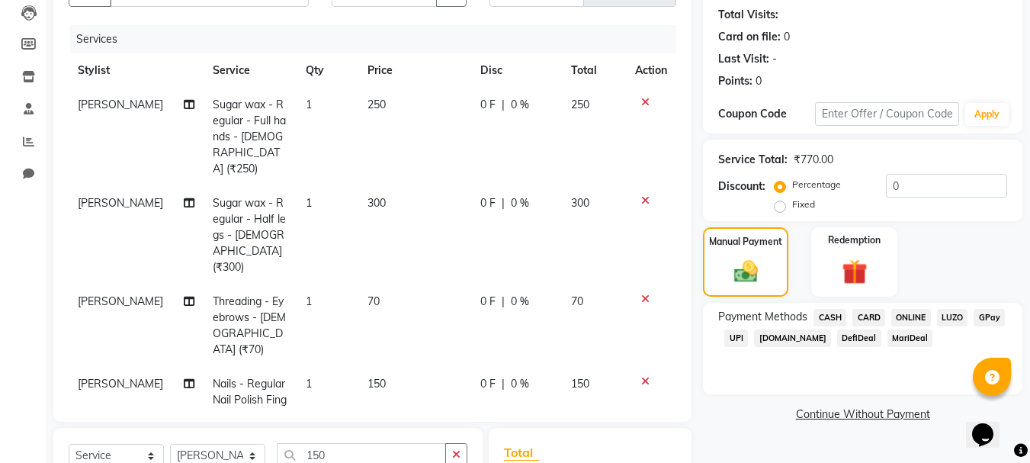
click at [909, 316] on span "ONLINE" at bounding box center [911, 318] width 40 height 18
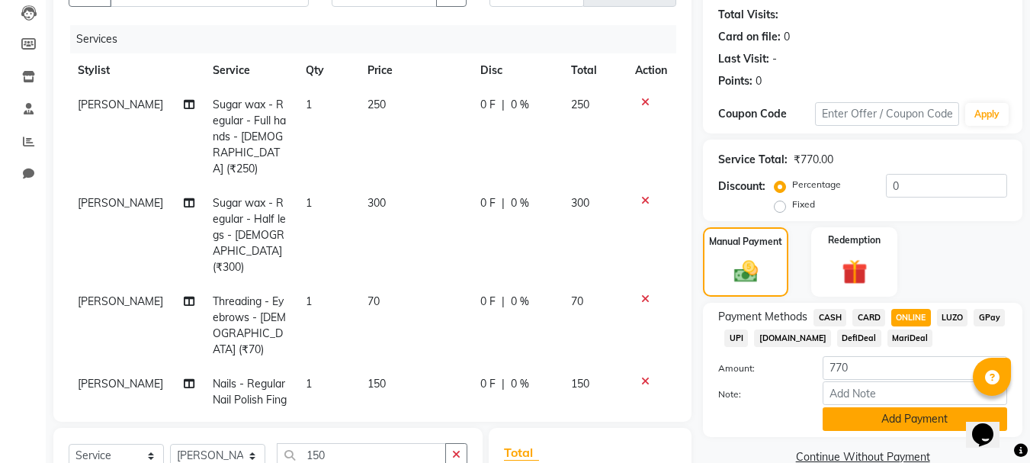
click at [861, 422] on button "Add Payment" at bounding box center [915, 419] width 184 height 24
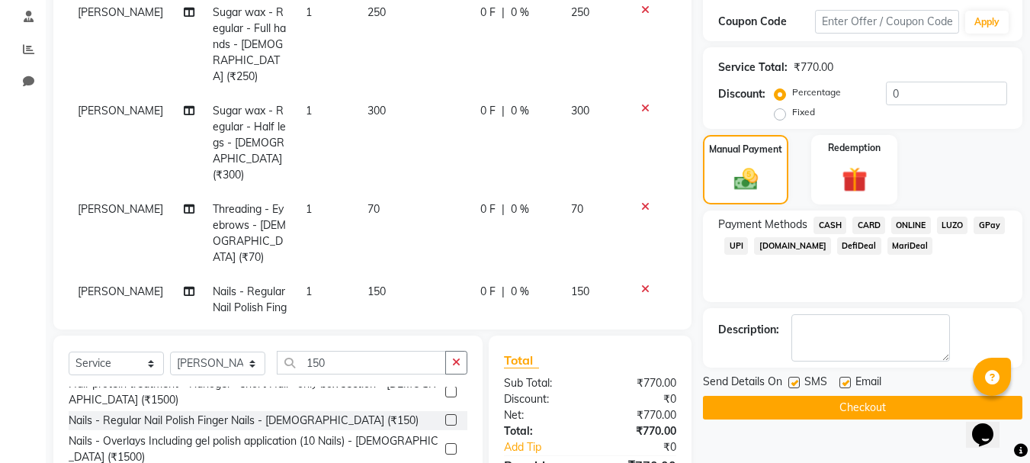
scroll to position [377, 0]
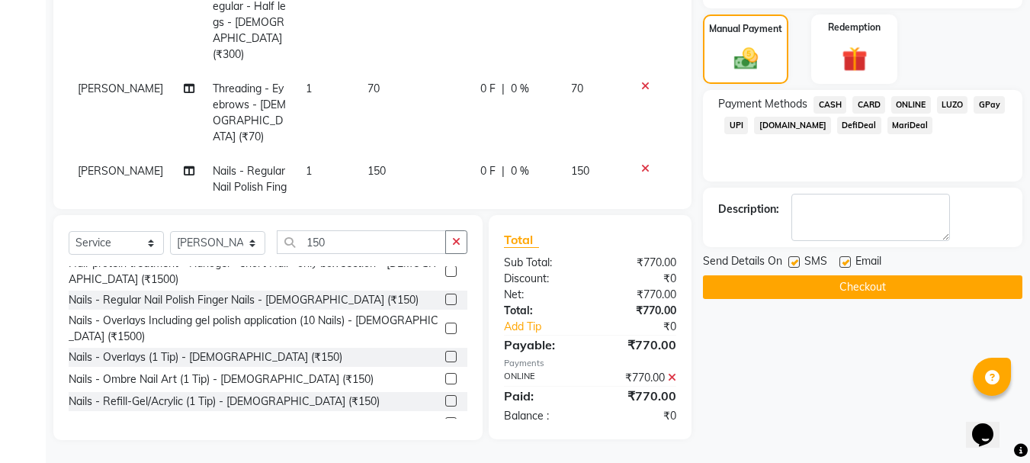
click at [826, 286] on button "Checkout" at bounding box center [862, 287] width 319 height 24
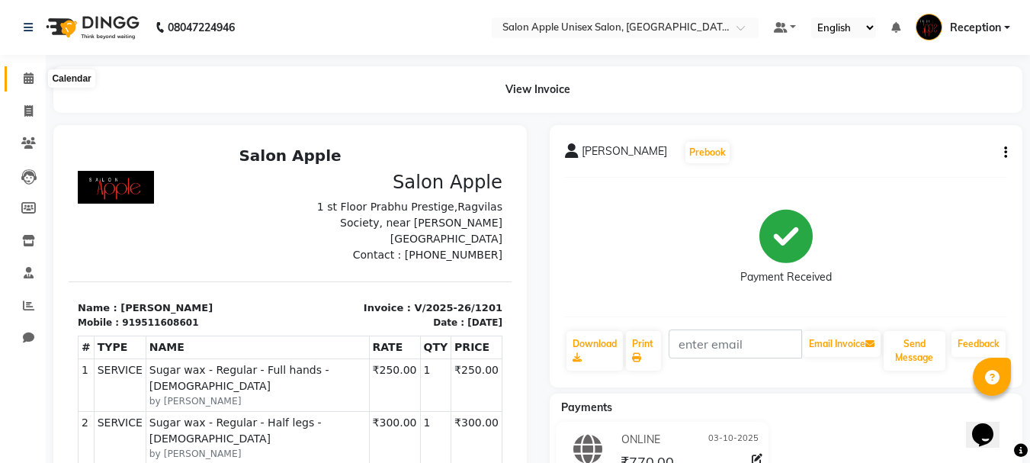
click at [27, 73] on icon at bounding box center [29, 77] width 10 height 11
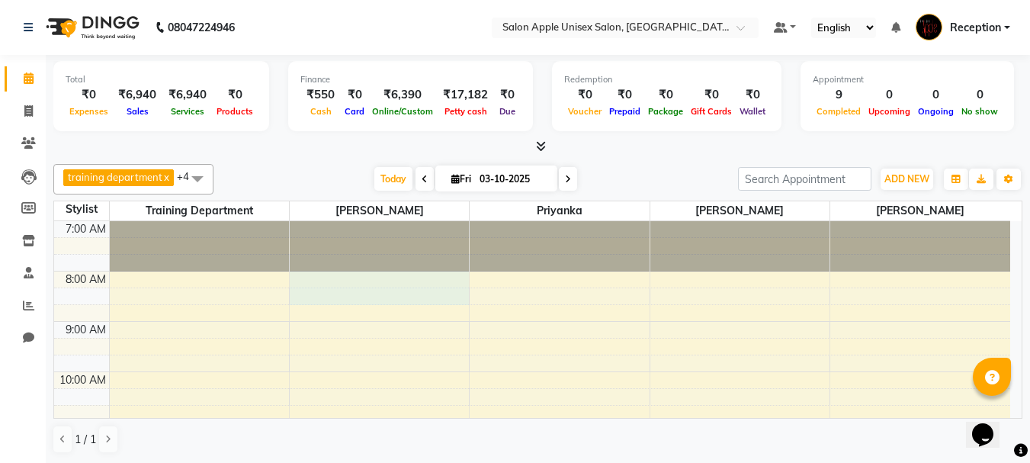
drag, startPoint x: 382, startPoint y: 282, endPoint x: 388, endPoint y: 292, distance: 11.6
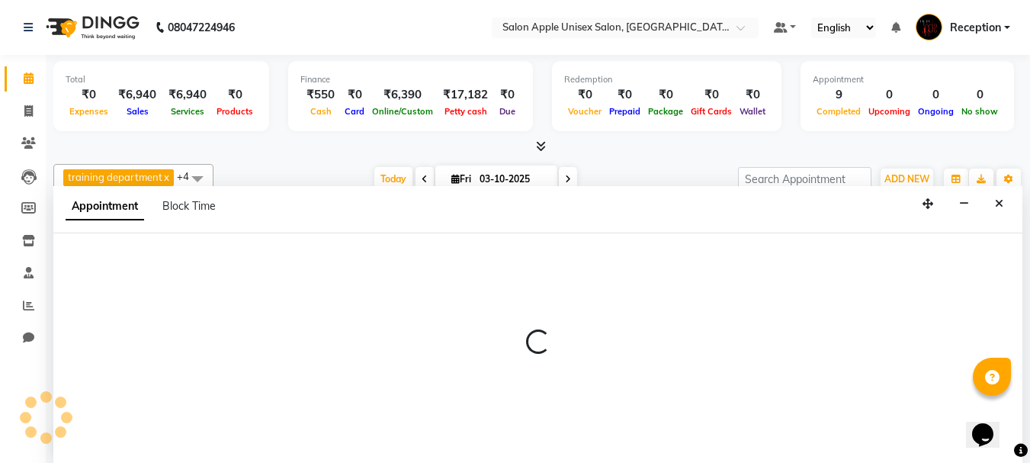
scroll to position [1, 0]
select select "92145"
select select "480"
select select "tentative"
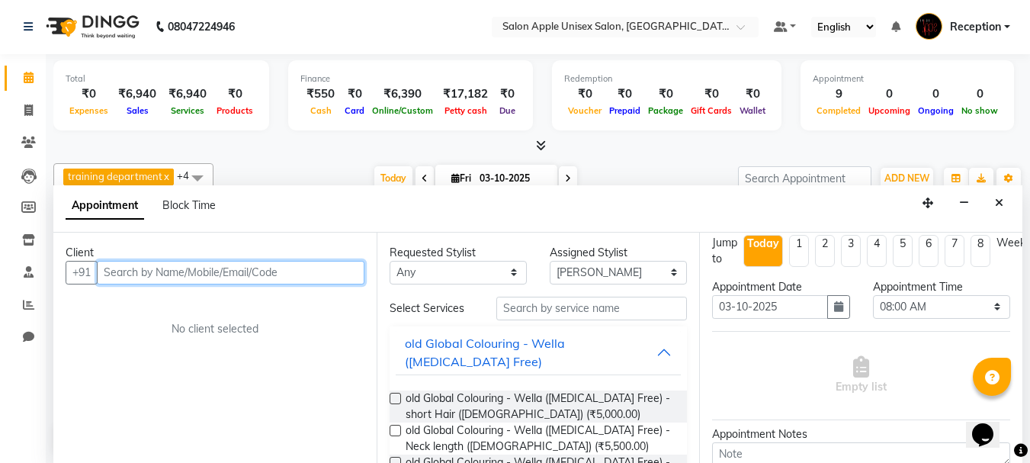
scroll to position [0, 0]
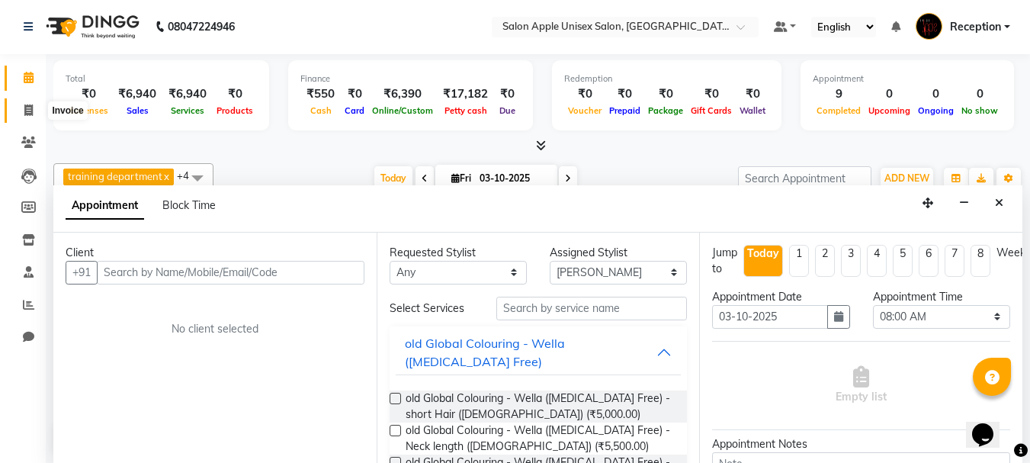
click at [27, 104] on icon at bounding box center [28, 109] width 8 height 11
select select "92"
select select "service"
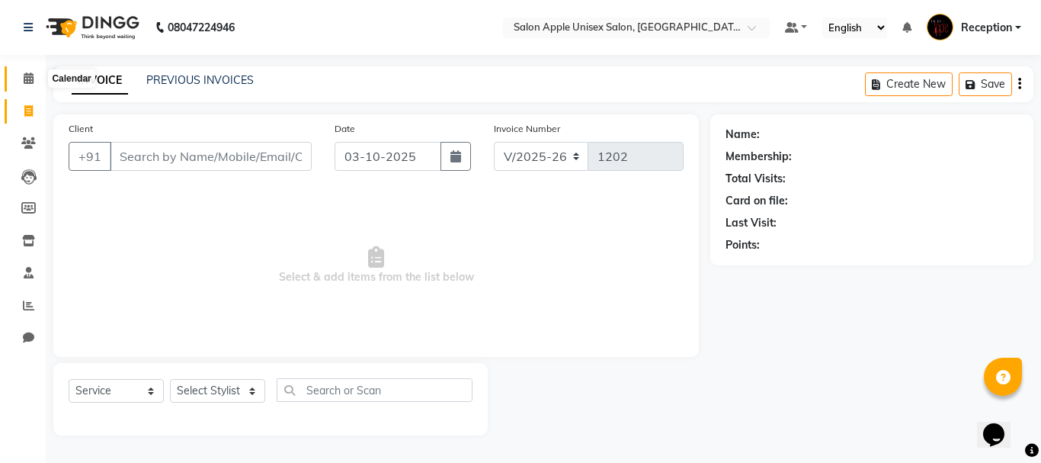
click at [30, 77] on icon at bounding box center [29, 77] width 10 height 11
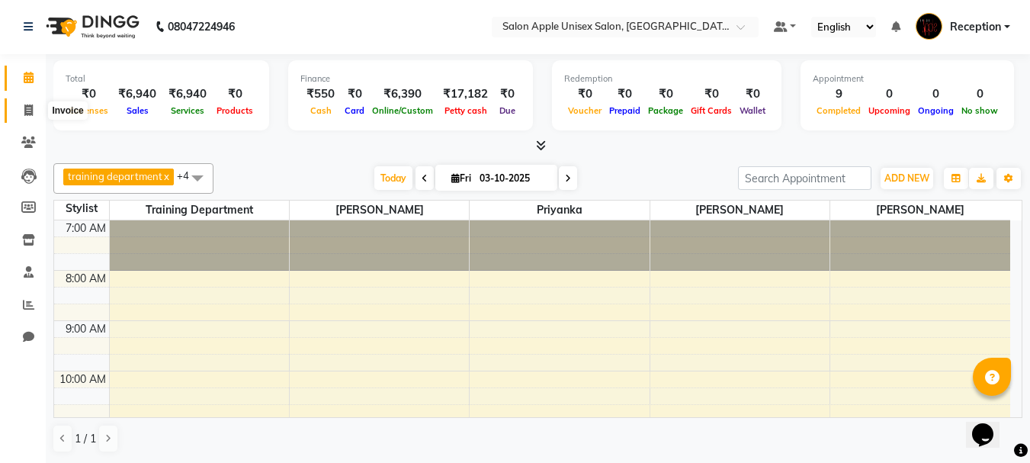
click at [18, 115] on span at bounding box center [28, 111] width 27 height 18
select select "92"
select select "service"
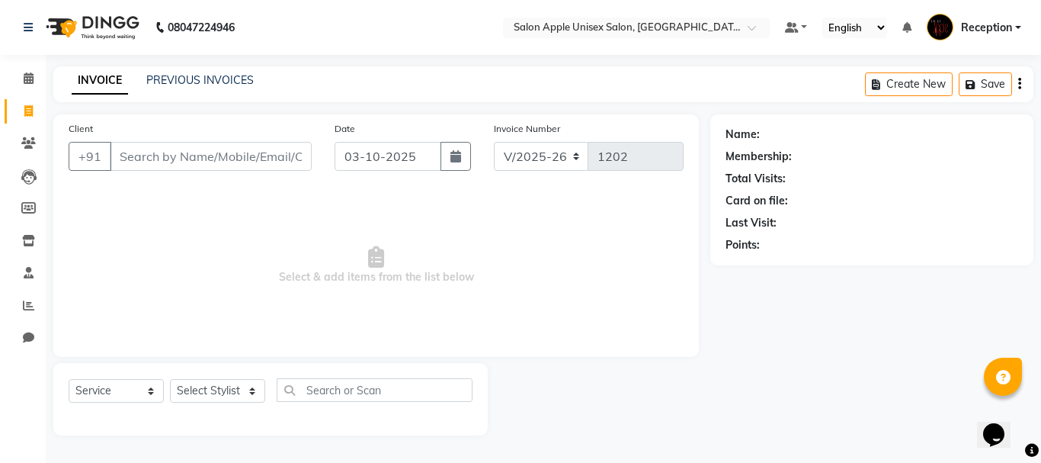
click at [207, 72] on div "INVOICE PREVIOUS INVOICES Create New Save" at bounding box center [543, 84] width 980 height 36
click at [210, 79] on link "PREVIOUS INVOICES" at bounding box center [199, 80] width 107 height 14
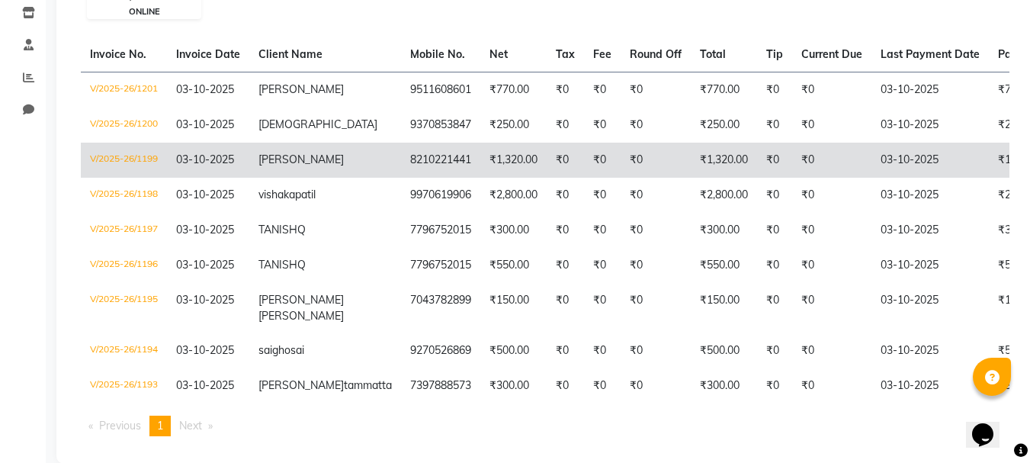
scroll to position [141, 0]
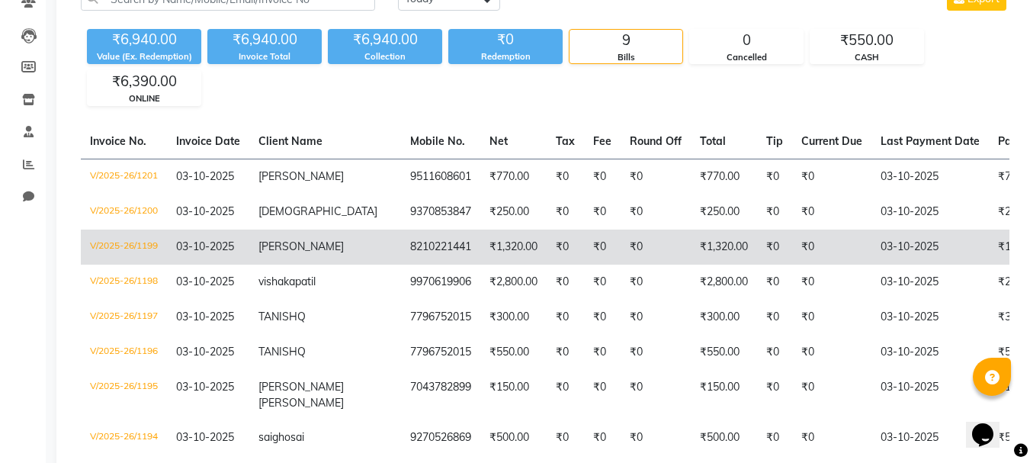
click at [691, 235] on td "₹1,320.00" at bounding box center [724, 246] width 66 height 35
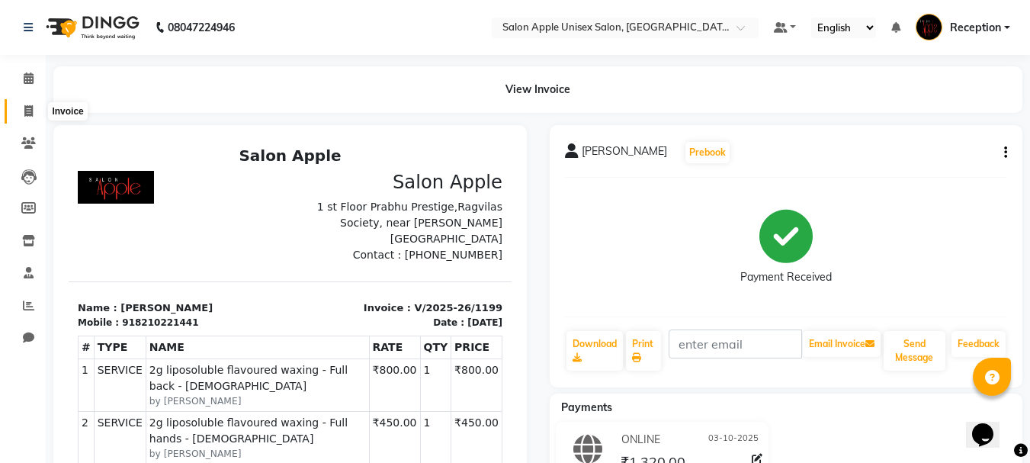
click at [27, 114] on icon at bounding box center [28, 110] width 8 height 11
select select "service"
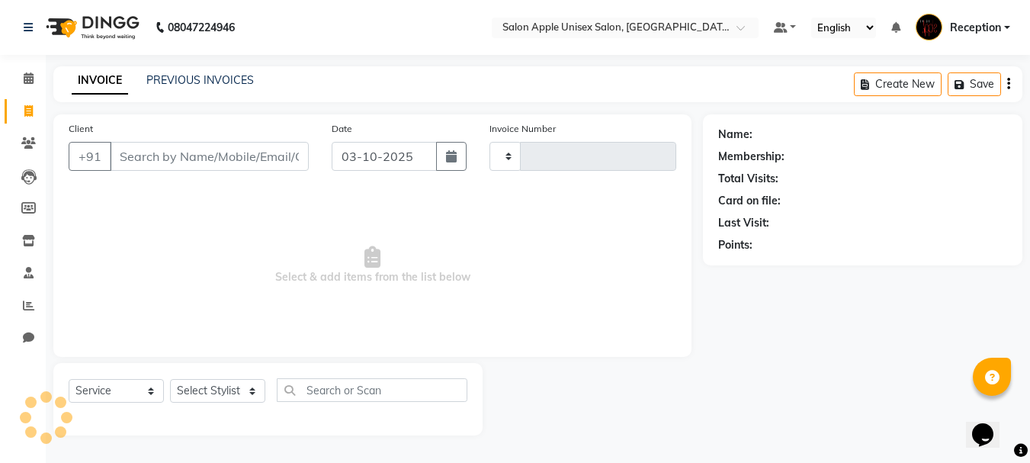
type input "1202"
select select "92"
click at [168, 72] on div "INVOICE PREVIOUS INVOICES Create New Save" at bounding box center [543, 84] width 980 height 36
click at [170, 72] on div "INVOICE PREVIOUS INVOICES Create New Save" at bounding box center [543, 84] width 980 height 36
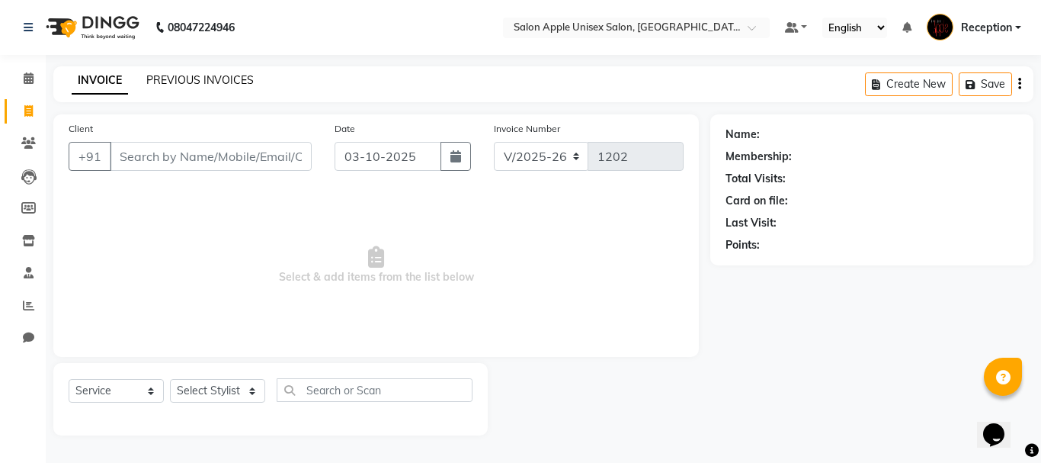
click at [176, 78] on link "PREVIOUS INVOICES" at bounding box center [199, 80] width 107 height 14
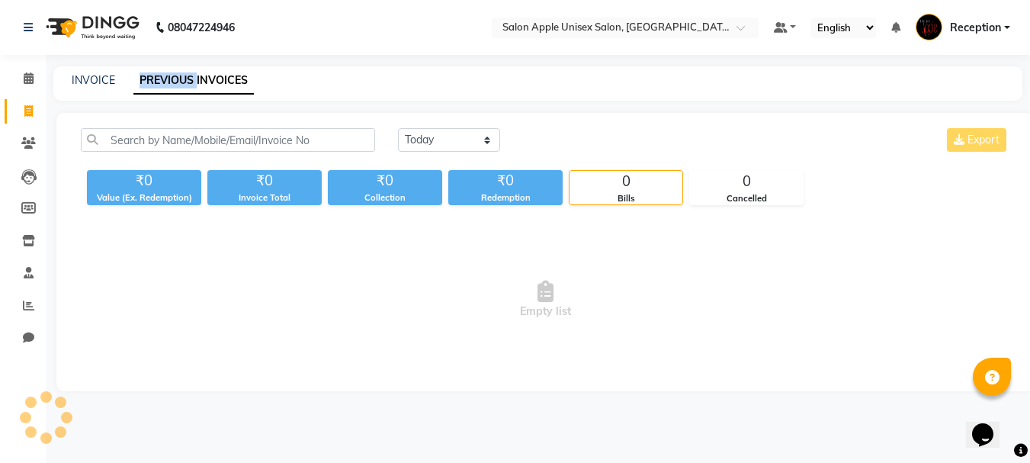
click at [176, 78] on link "PREVIOUS INVOICES" at bounding box center [193, 80] width 120 height 27
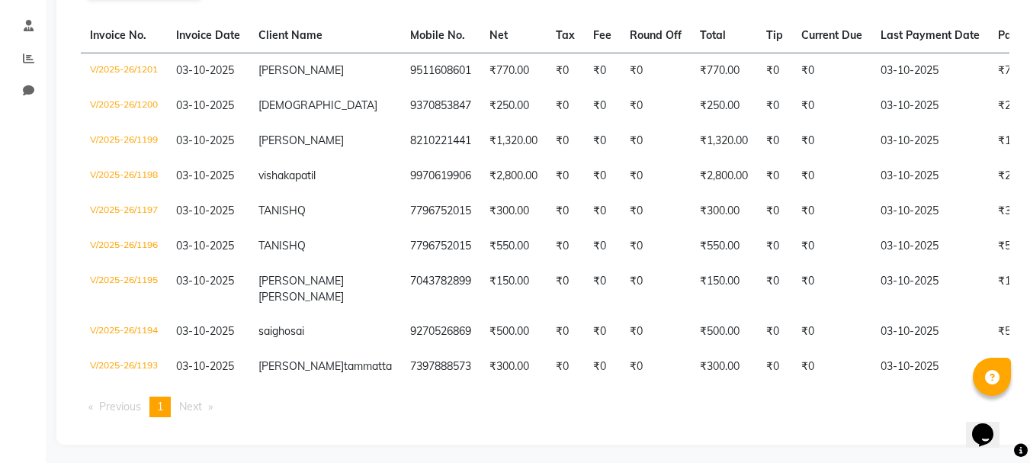
scroll to position [293, 0]
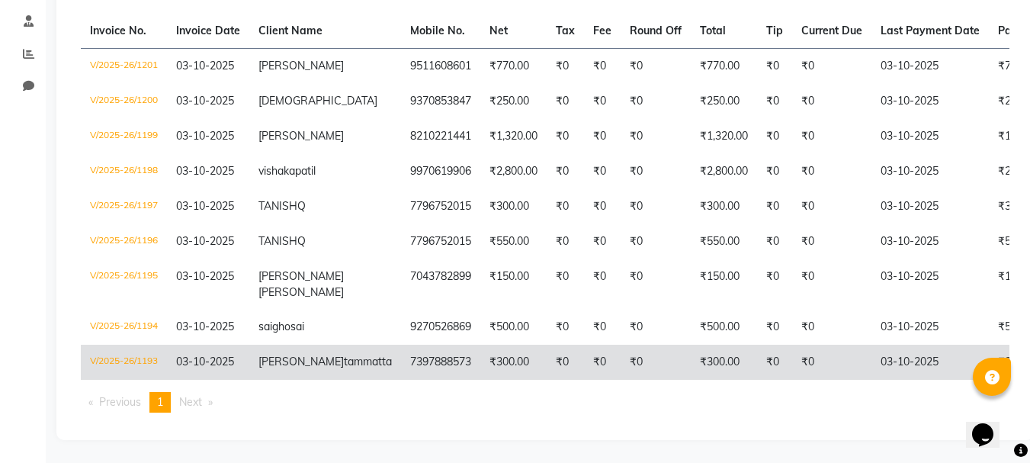
click at [792, 345] on td "₹0" at bounding box center [831, 362] width 79 height 35
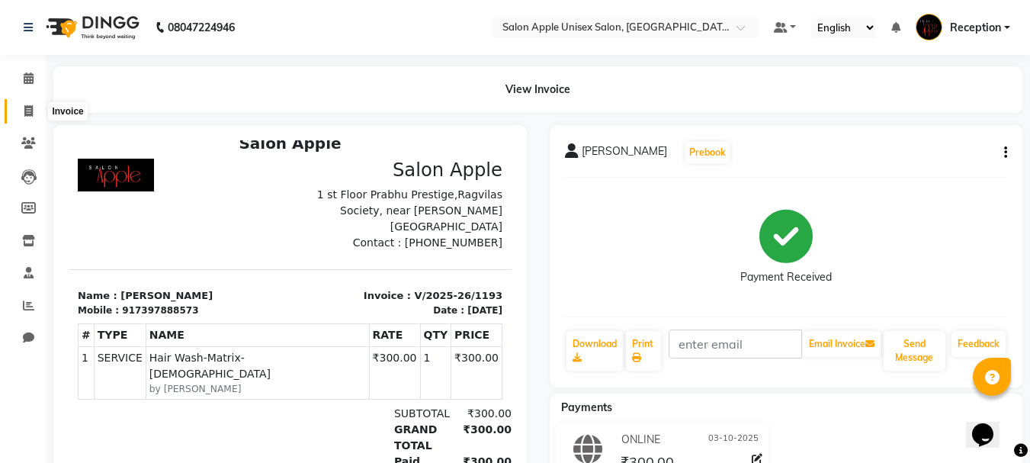
click at [24, 104] on span at bounding box center [28, 112] width 27 height 18
select select "92"
select select "service"
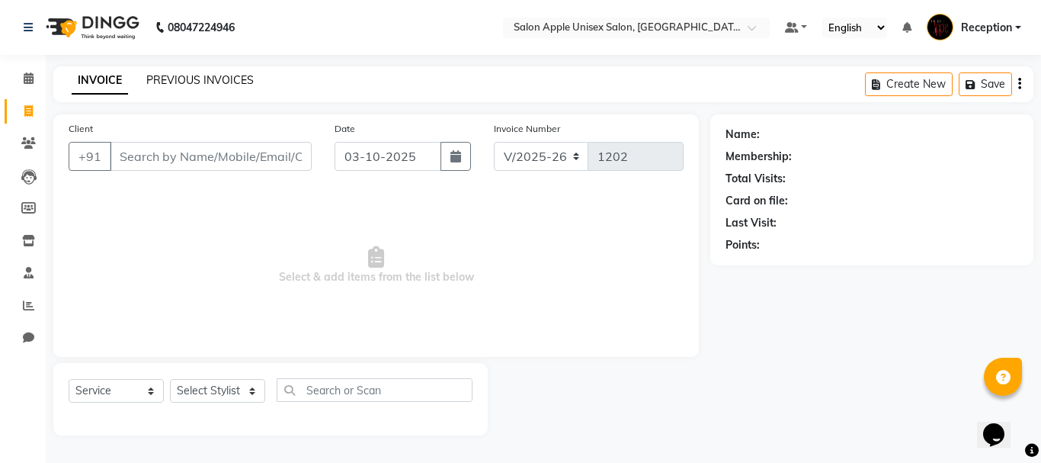
click at [183, 79] on link "PREVIOUS INVOICES" at bounding box center [199, 80] width 107 height 14
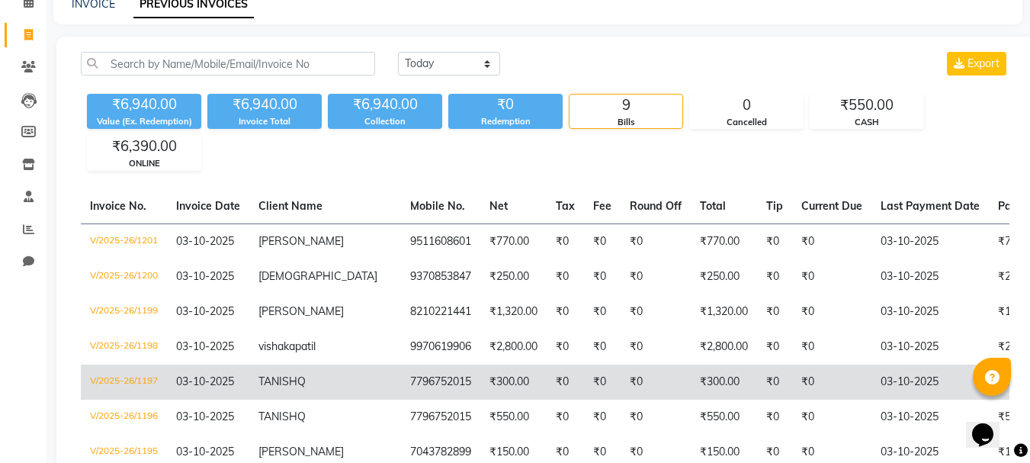
scroll to position [152, 0]
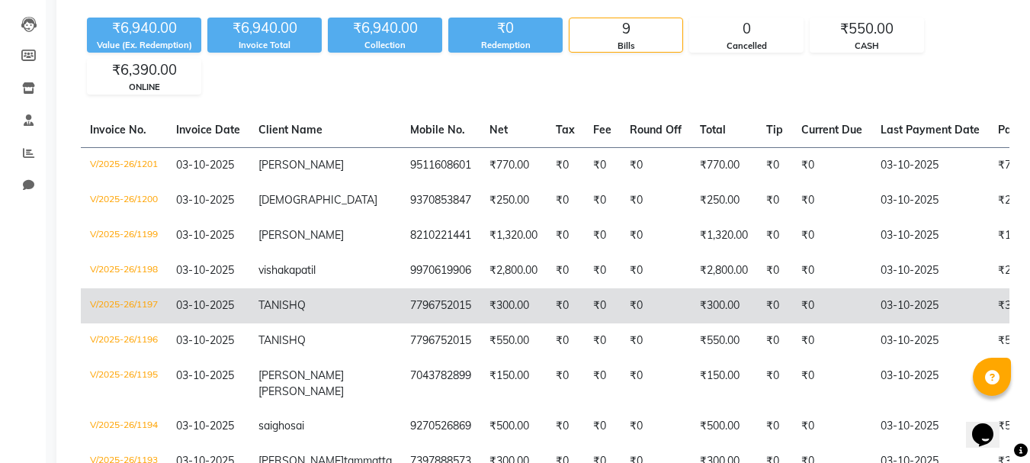
click at [621, 310] on td "₹0" at bounding box center [656, 305] width 70 height 35
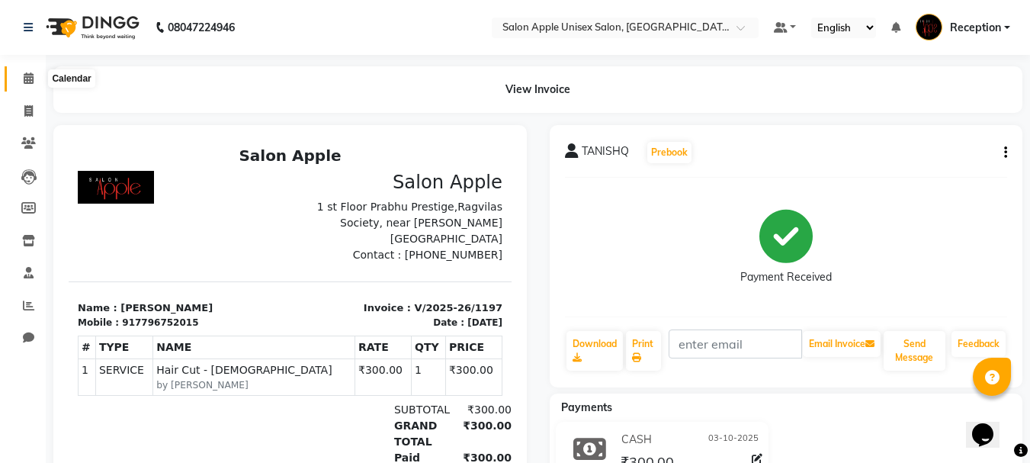
click at [24, 75] on icon at bounding box center [29, 77] width 10 height 11
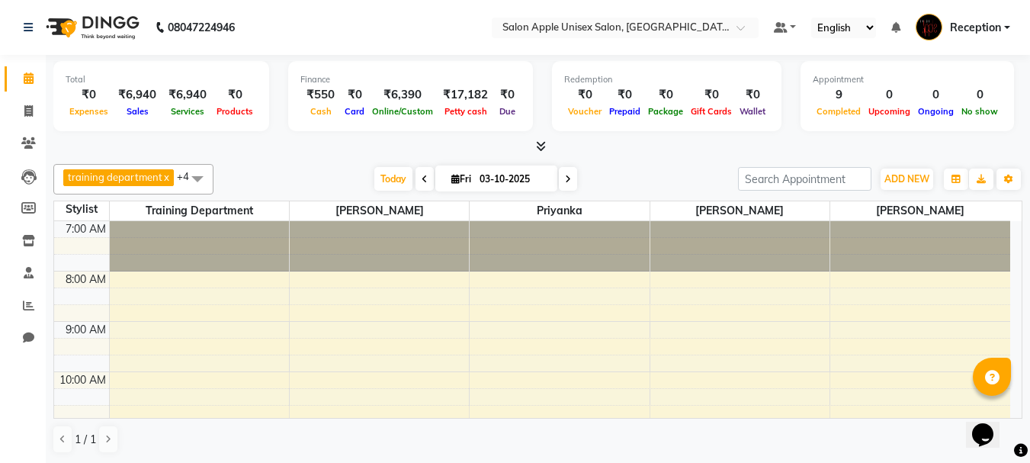
click at [322, 98] on div "₹550" at bounding box center [320, 95] width 40 height 18
click at [31, 109] on icon at bounding box center [28, 110] width 8 height 11
select select "service"
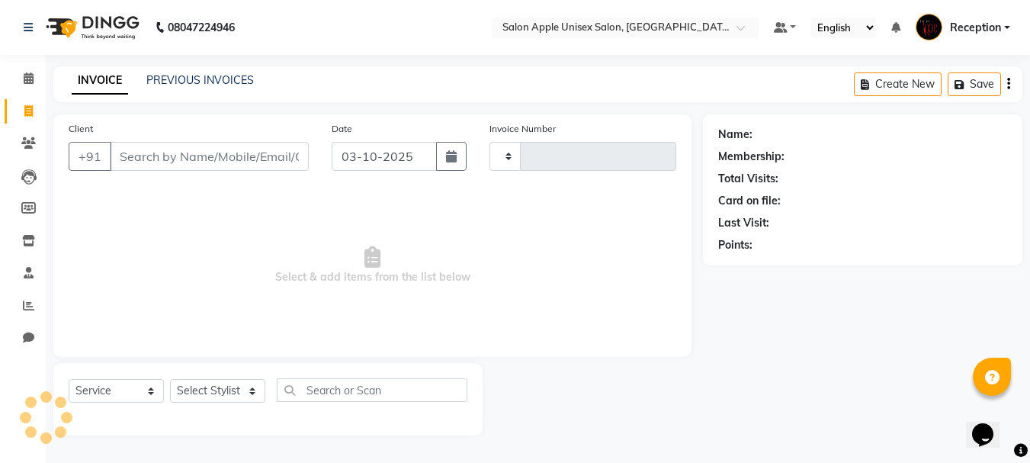
type input "1202"
select select "92"
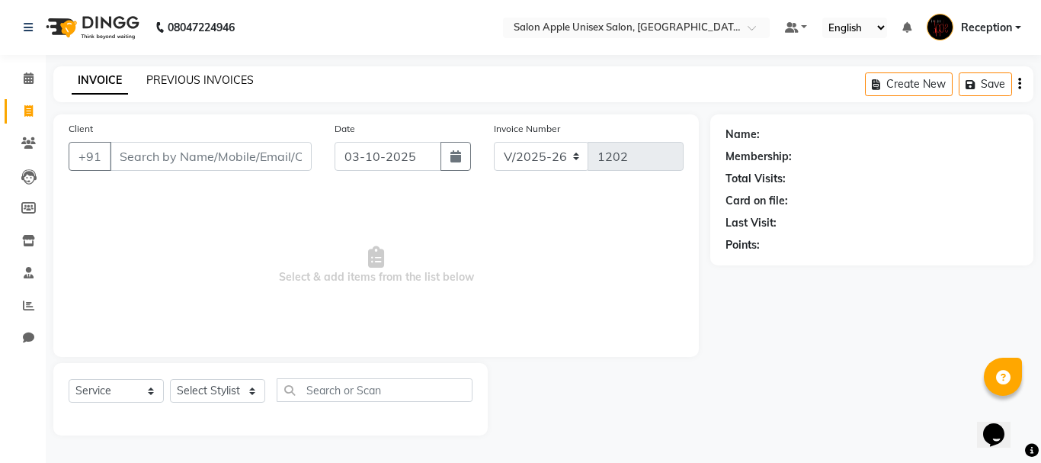
click at [226, 75] on link "PREVIOUS INVOICES" at bounding box center [199, 80] width 107 height 14
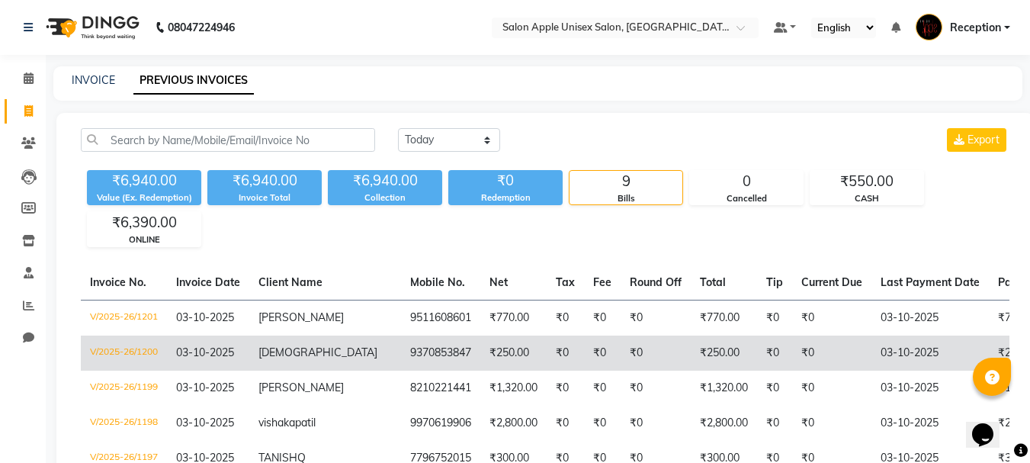
click at [792, 350] on td "₹0" at bounding box center [831, 352] width 79 height 35
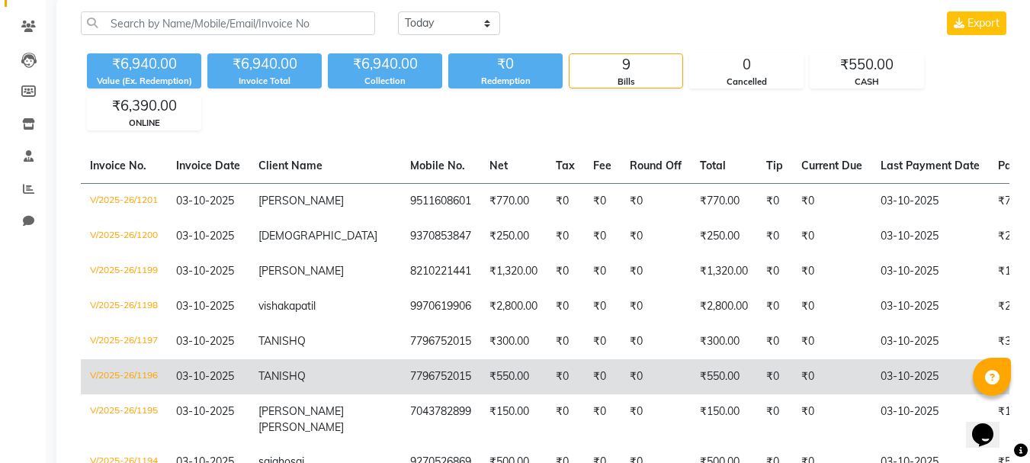
scroll to position [65, 0]
